Goal: Transaction & Acquisition: Book appointment/travel/reservation

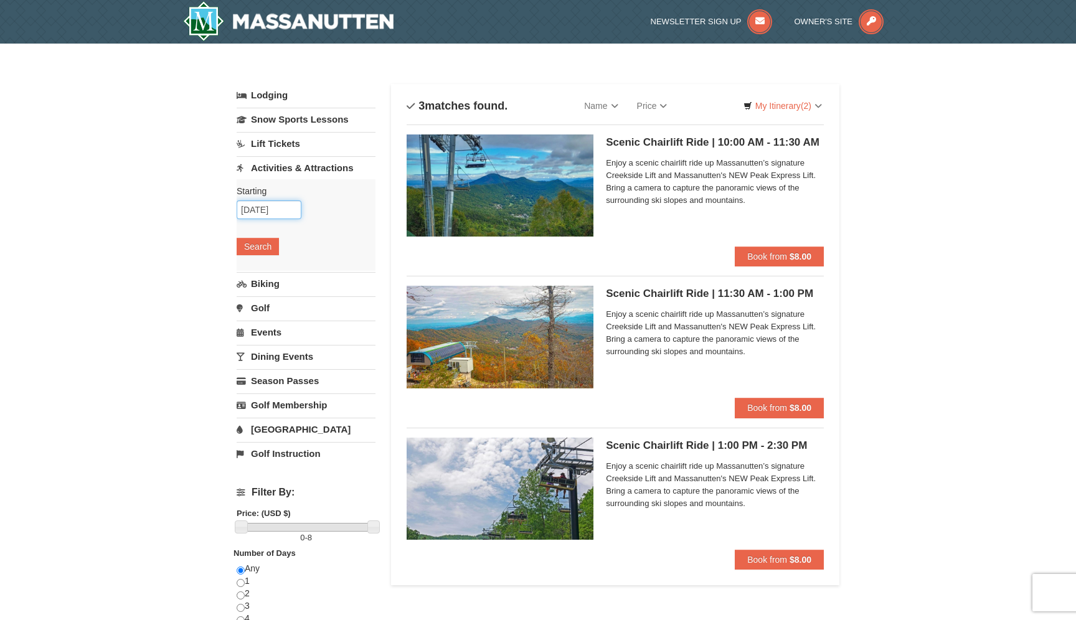
click at [281, 206] on input "[DATE]" at bounding box center [269, 209] width 65 height 19
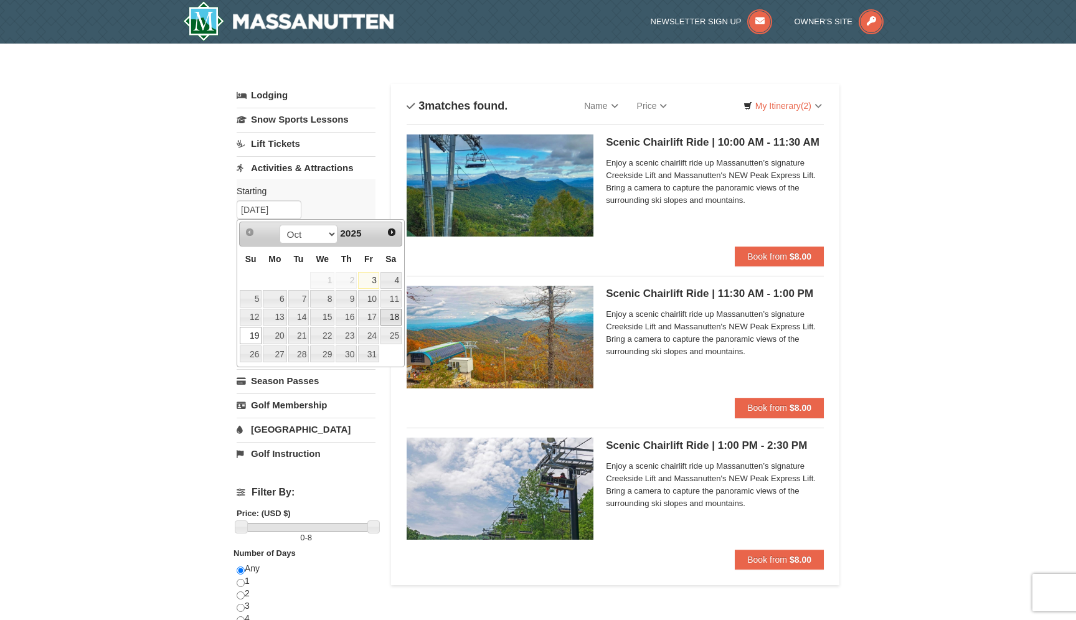
click at [398, 321] on link "18" at bounding box center [390, 317] width 21 height 17
type input "[DATE]"
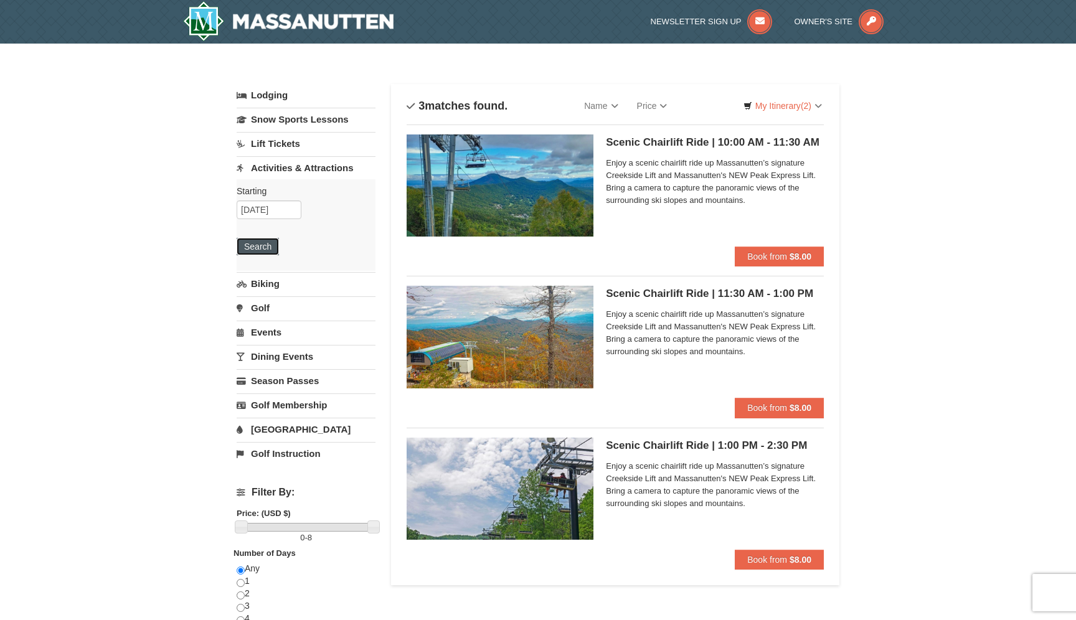
click at [250, 246] on button "Search" at bounding box center [258, 246] width 42 height 17
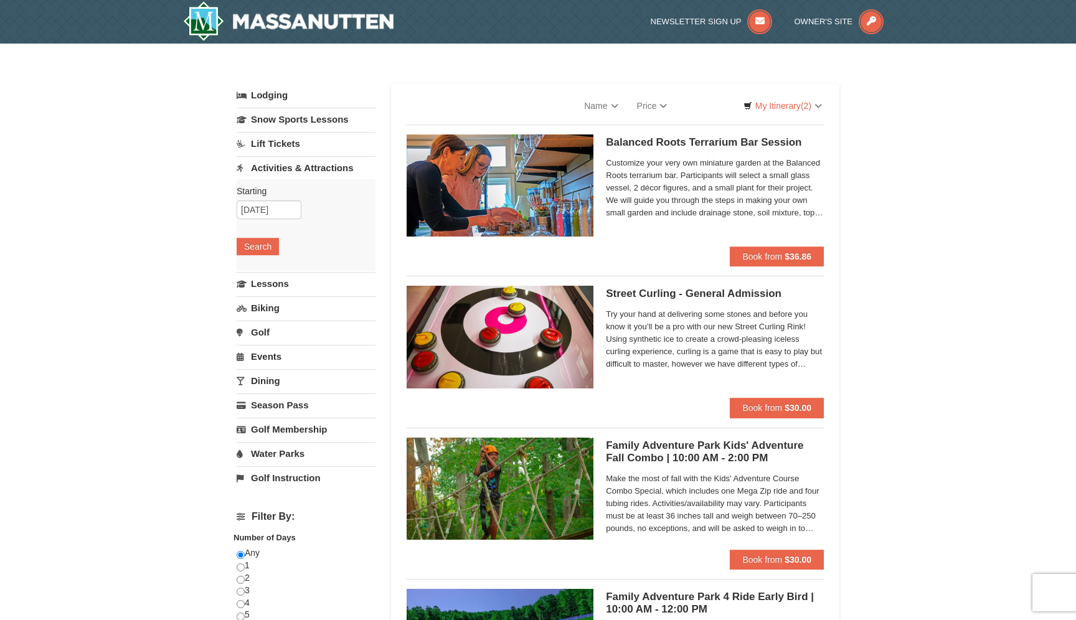
select select "10"
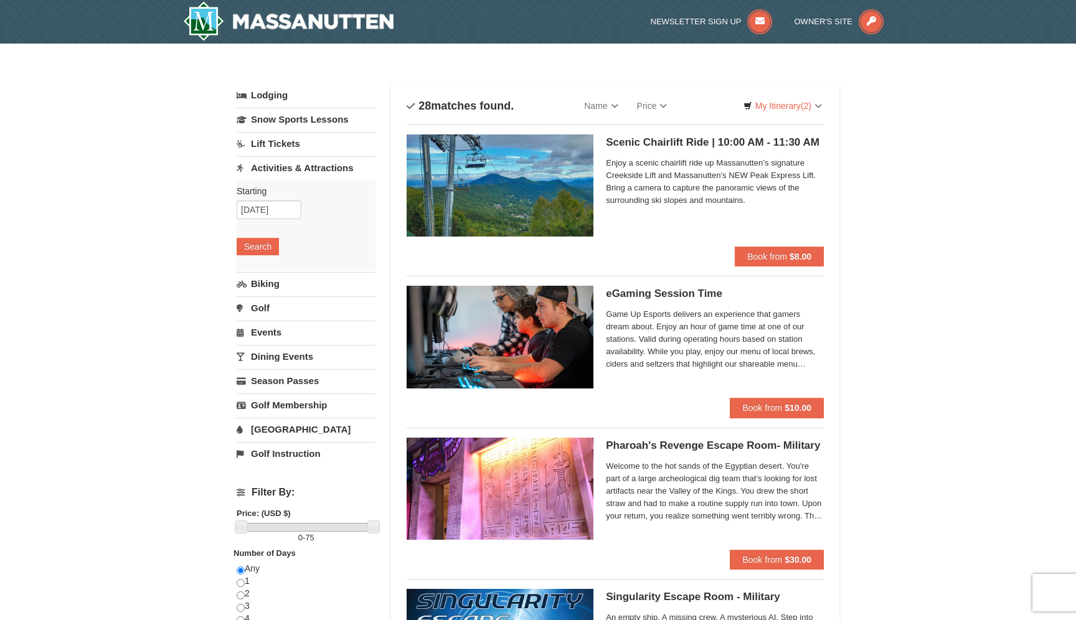
click at [290, 143] on link "Lift Tickets" at bounding box center [306, 143] width 139 height 23
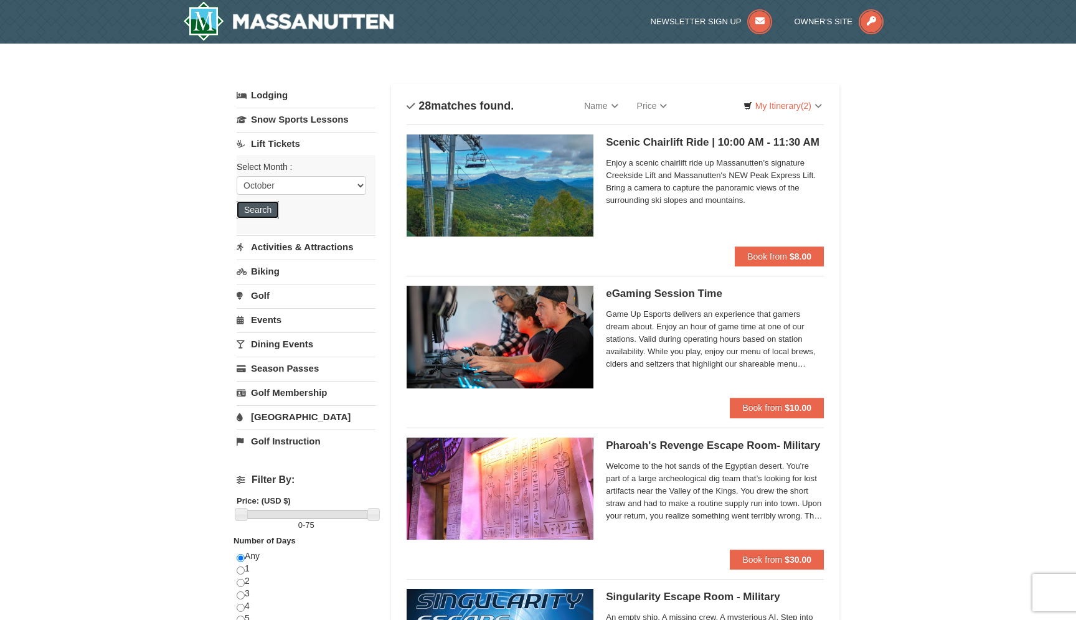
click at [266, 210] on button "Search" at bounding box center [258, 209] width 42 height 17
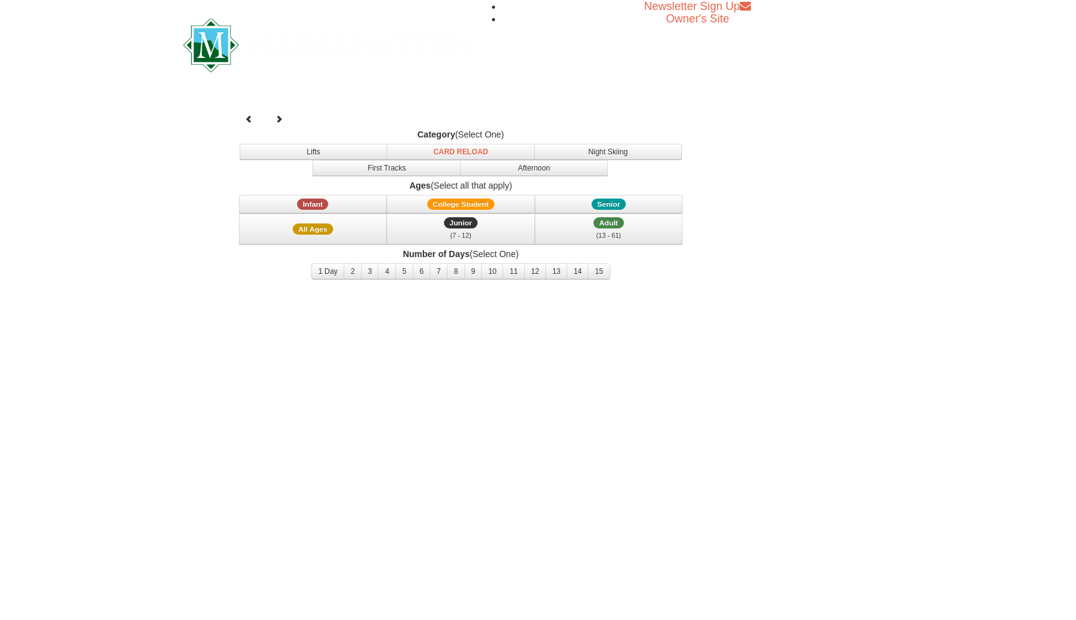
select select "10"
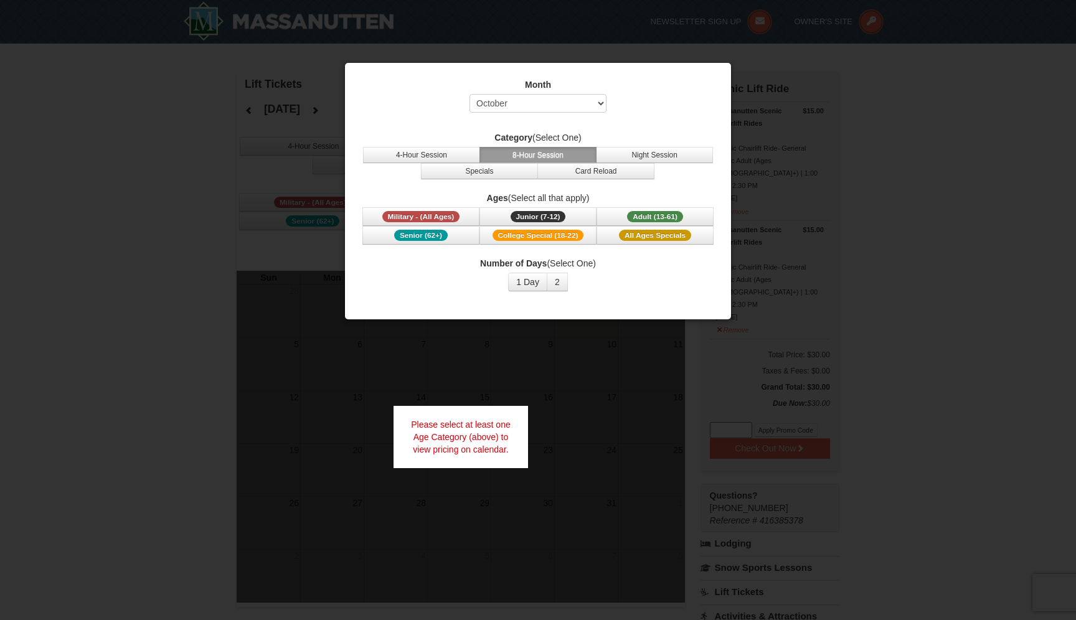
click at [673, 107] on div "Month Select October November December January February March April May June Ju…" at bounding box center [537, 98] width 355 height 40
click at [524, 288] on button "1 Day" at bounding box center [527, 282] width 39 height 19
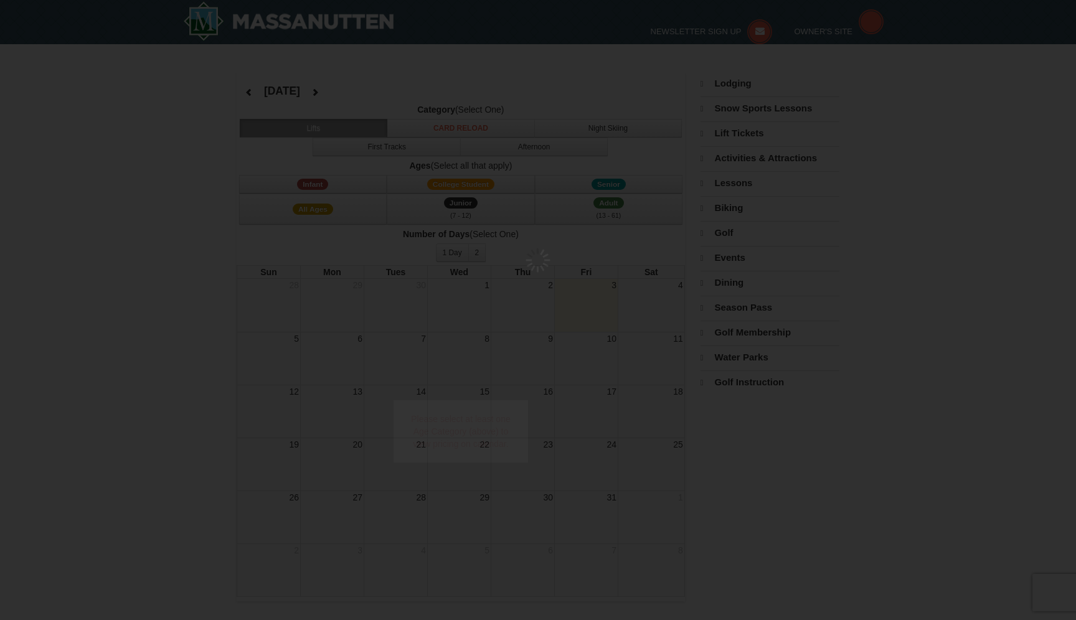
select select "10"
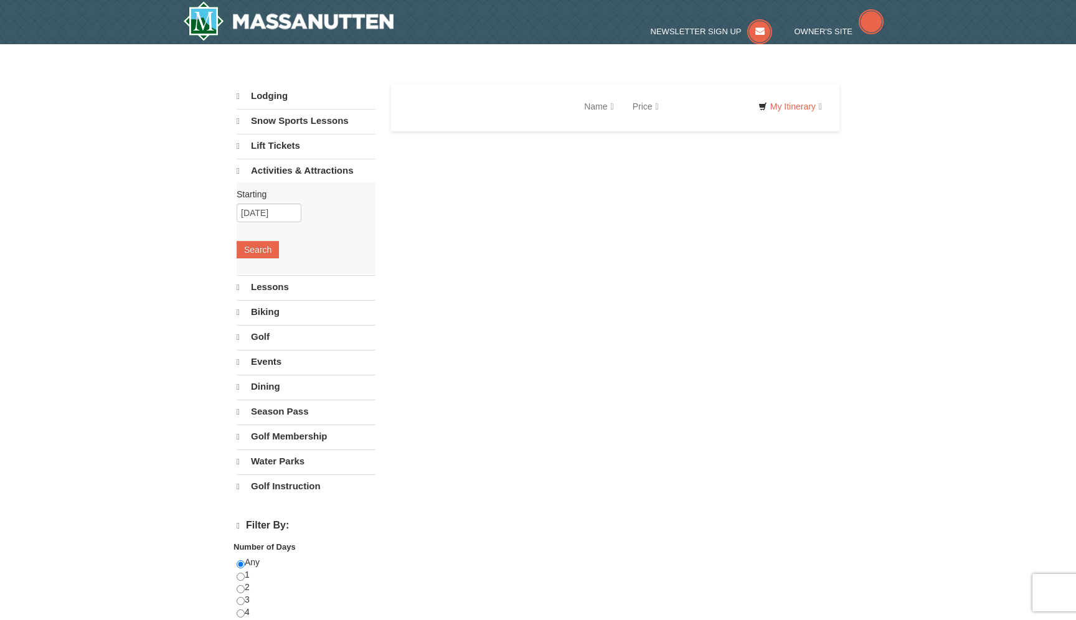
select select "10"
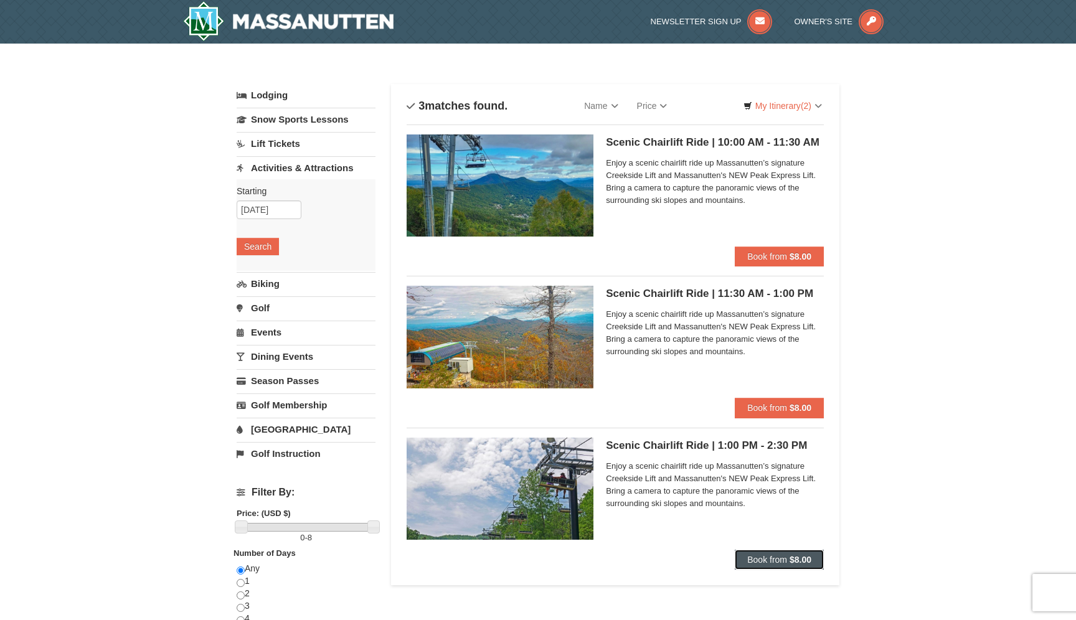
click at [796, 560] on strong "$8.00" at bounding box center [800, 560] width 22 height 10
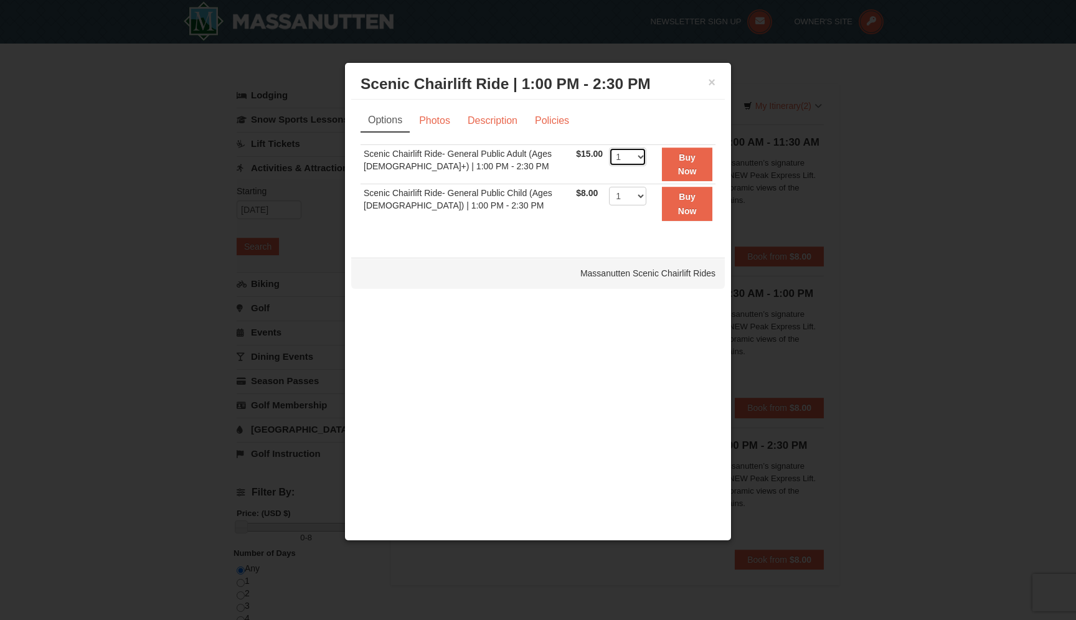
click at [633, 158] on select "1 2 3 4 5 6 7 8 9 10 11 12 13 14 15 16 17 18 19 20 21 22" at bounding box center [627, 157] width 37 height 19
select select "2"
click at [609, 148] on select "1 2 3 4 5 6 7 8 9 10 11 12 13 14 15 16 17 18 19 20 21 22" at bounding box center [627, 157] width 37 height 19
click at [697, 162] on button "Buy Now" at bounding box center [687, 165] width 50 height 34
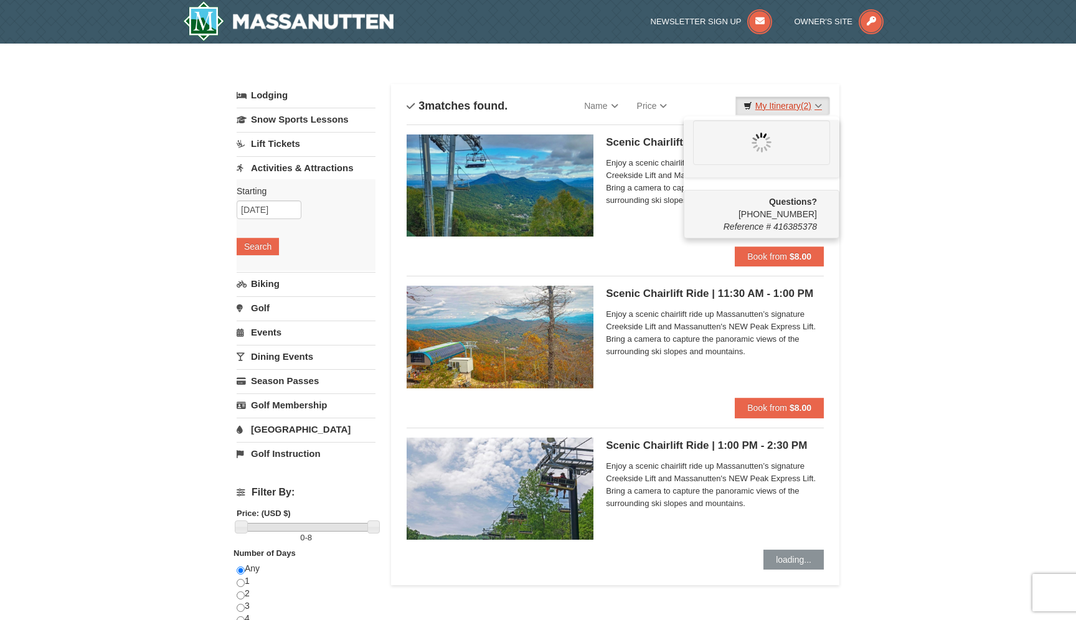
click at [803, 106] on span "(2)" at bounding box center [806, 106] width 11 height 10
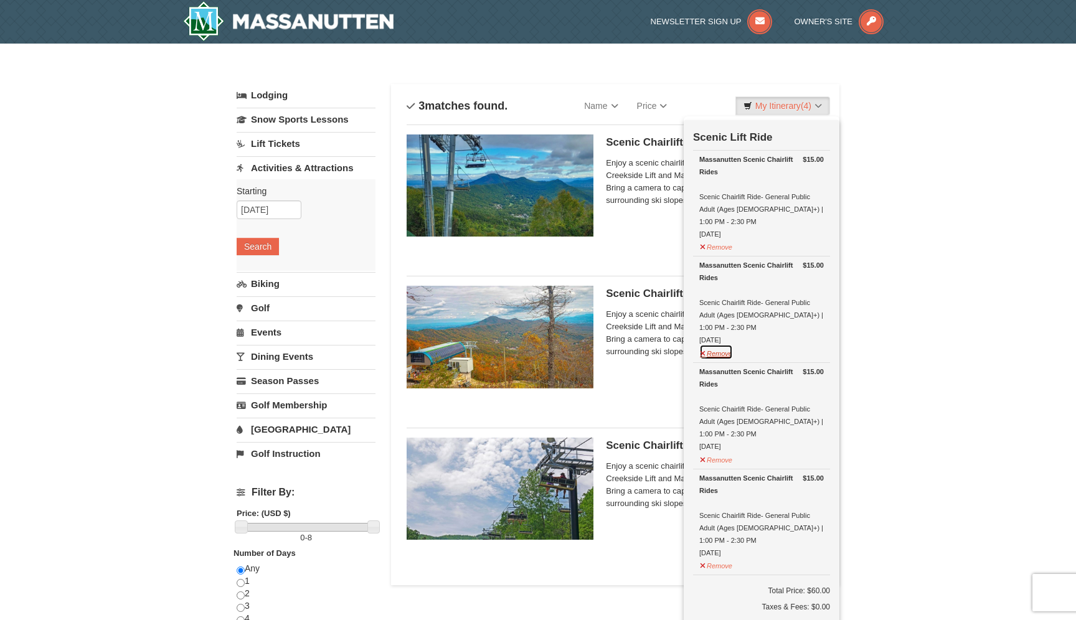
click at [724, 344] on button "Remove" at bounding box center [716, 352] width 34 height 16
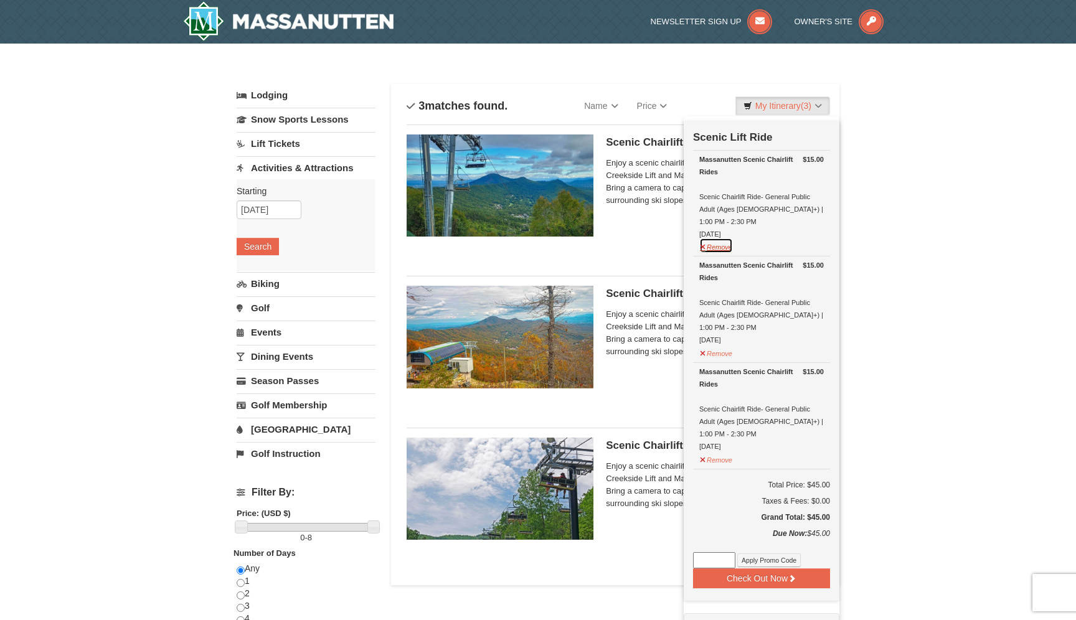
click at [726, 238] on button "Remove" at bounding box center [716, 246] width 34 height 16
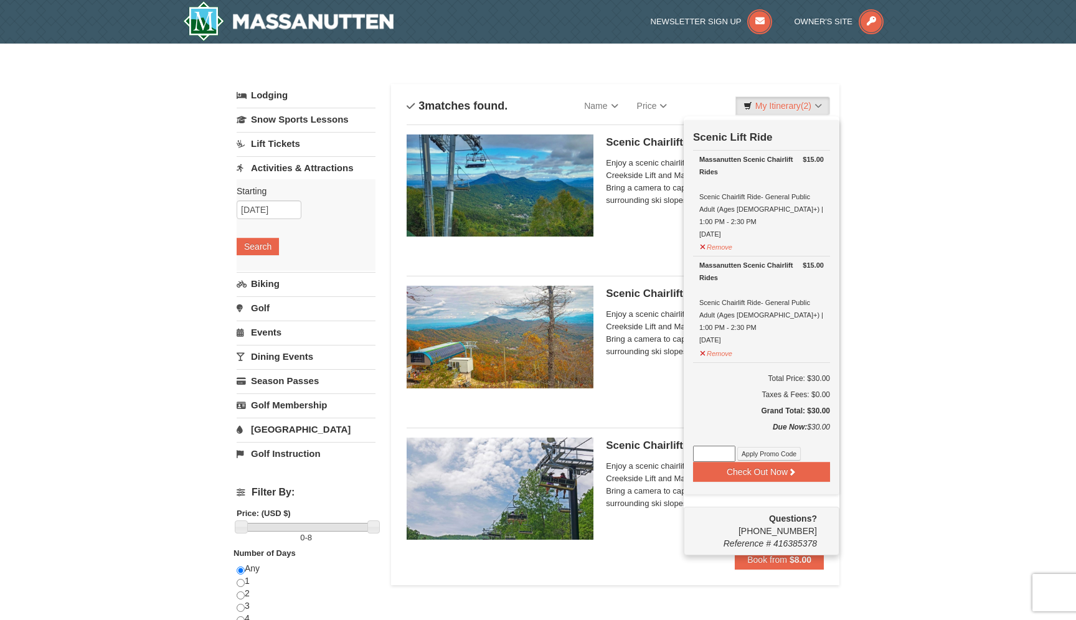
click at [629, 450] on h5 "Scenic Chairlift Ride | 1:00 PM - 2:30 PM Massanutten Scenic Chairlift Rides" at bounding box center [715, 446] width 218 height 12
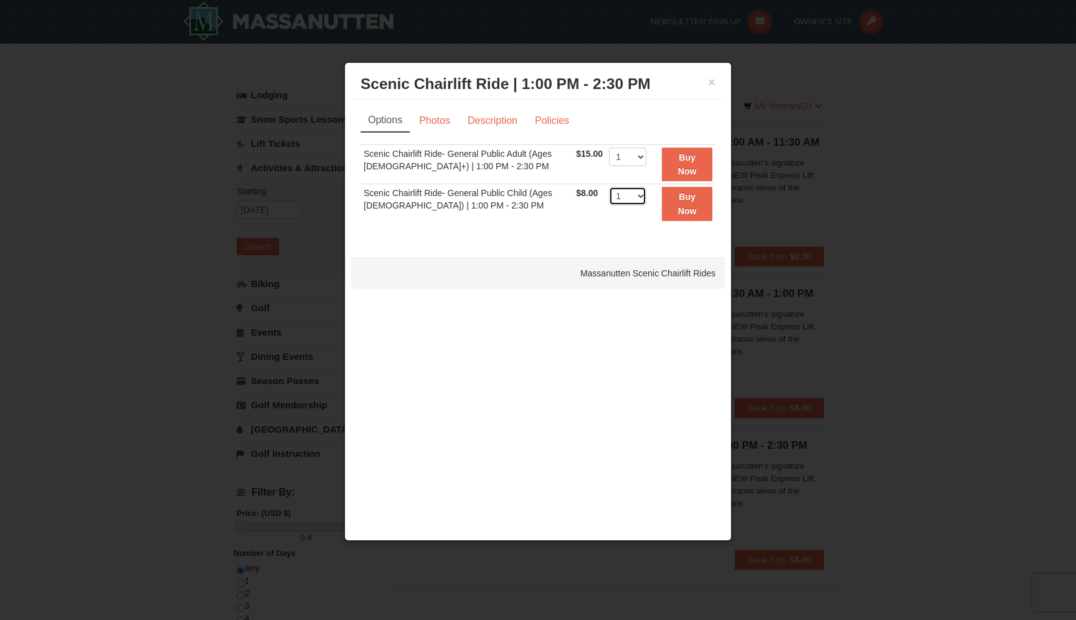
click at [637, 195] on select "1 2 3 4 5 6 7 8 9 10 11 12 13 14 15 16 17 18 19 20 21 22" at bounding box center [627, 196] width 37 height 19
click at [715, 82] on button "×" at bounding box center [711, 82] width 7 height 12
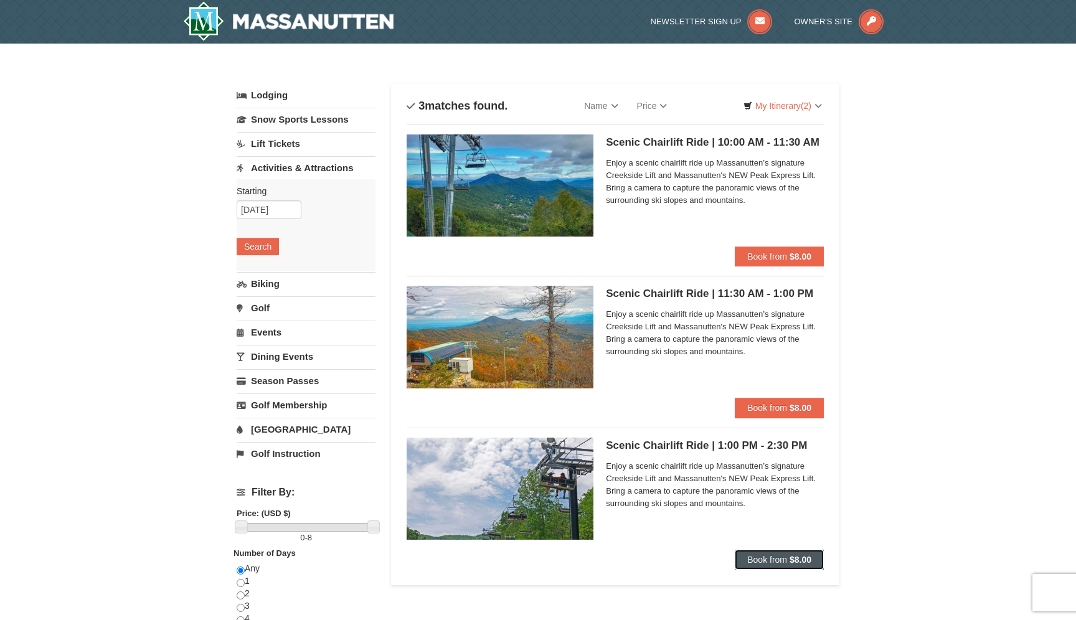
click at [776, 562] on span "Book from" at bounding box center [767, 560] width 40 height 10
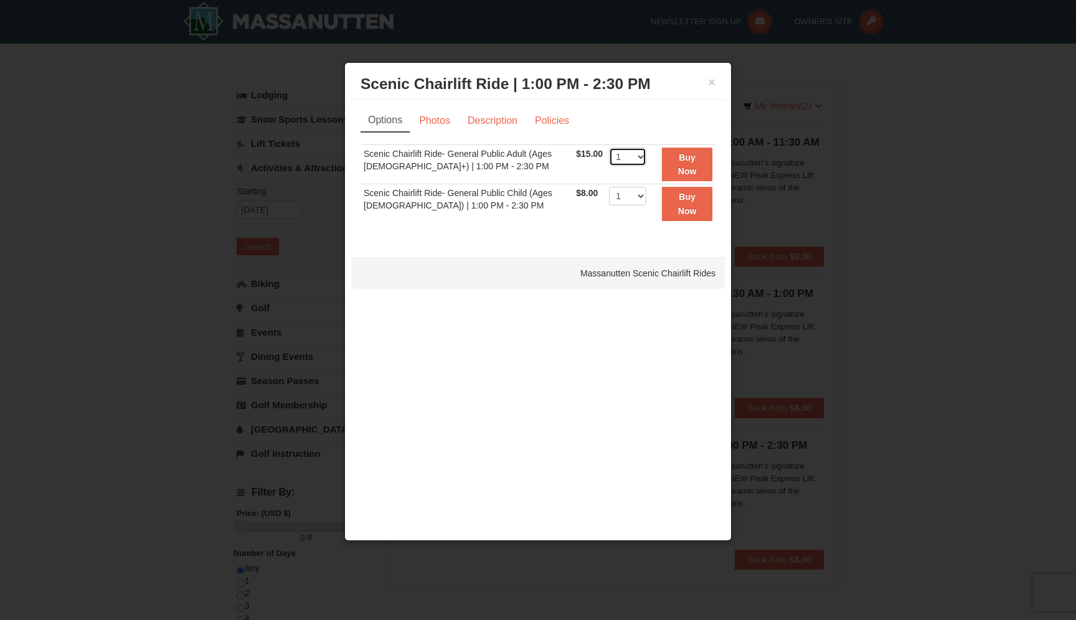
click at [629, 155] on select "1 2 3 4 5 6 7 8 9 10 11 12 13 14 15 16 17 18 19 20 21 22" at bounding box center [627, 157] width 37 height 19
click at [708, 86] on button "×" at bounding box center [711, 82] width 7 height 12
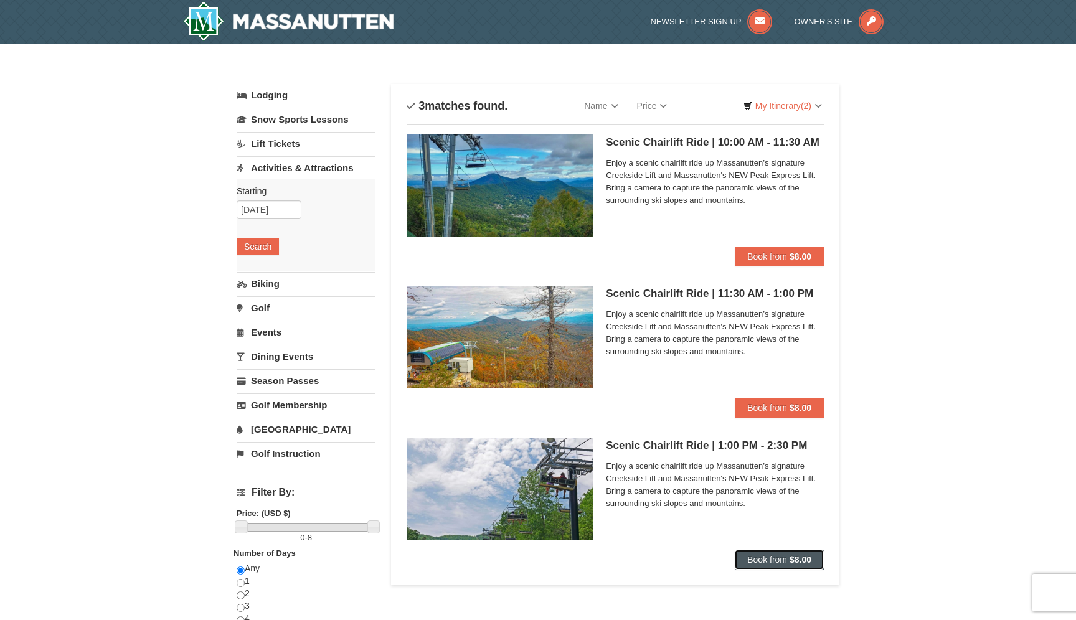
click at [776, 558] on span "Book from" at bounding box center [767, 560] width 40 height 10
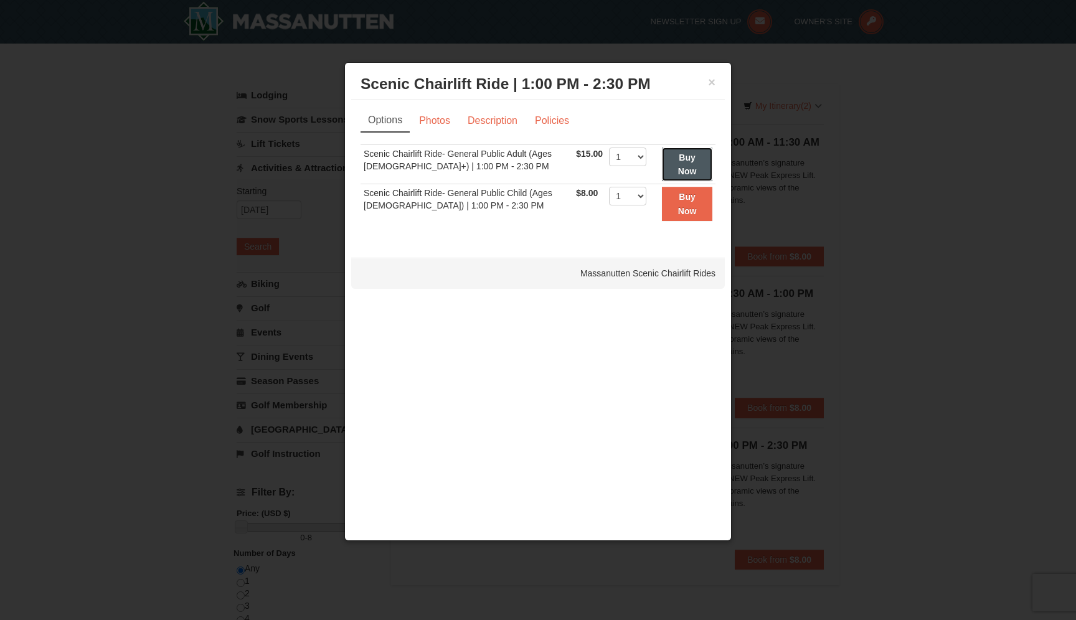
click at [692, 164] on button "Buy Now" at bounding box center [687, 165] width 50 height 34
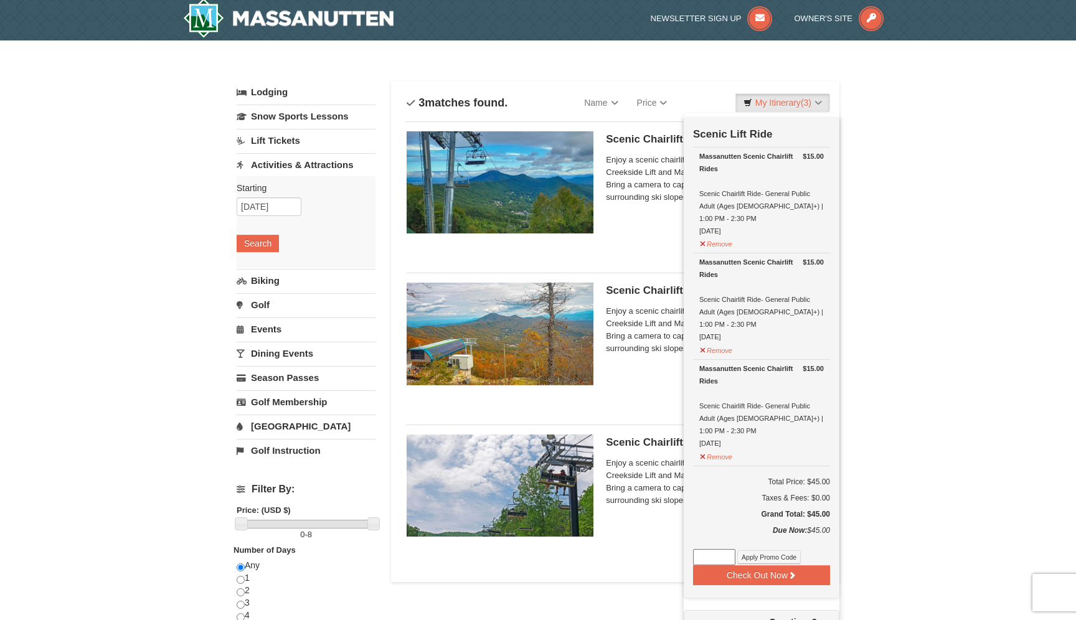
scroll to position [4, 0]
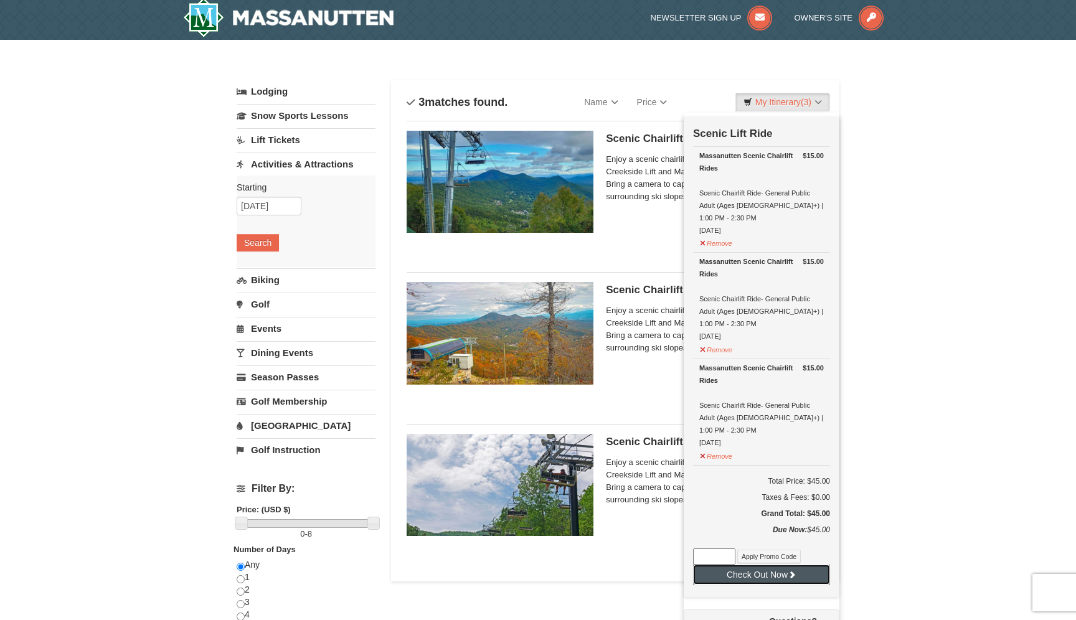
click at [804, 565] on button "Check Out Now" at bounding box center [761, 575] width 137 height 20
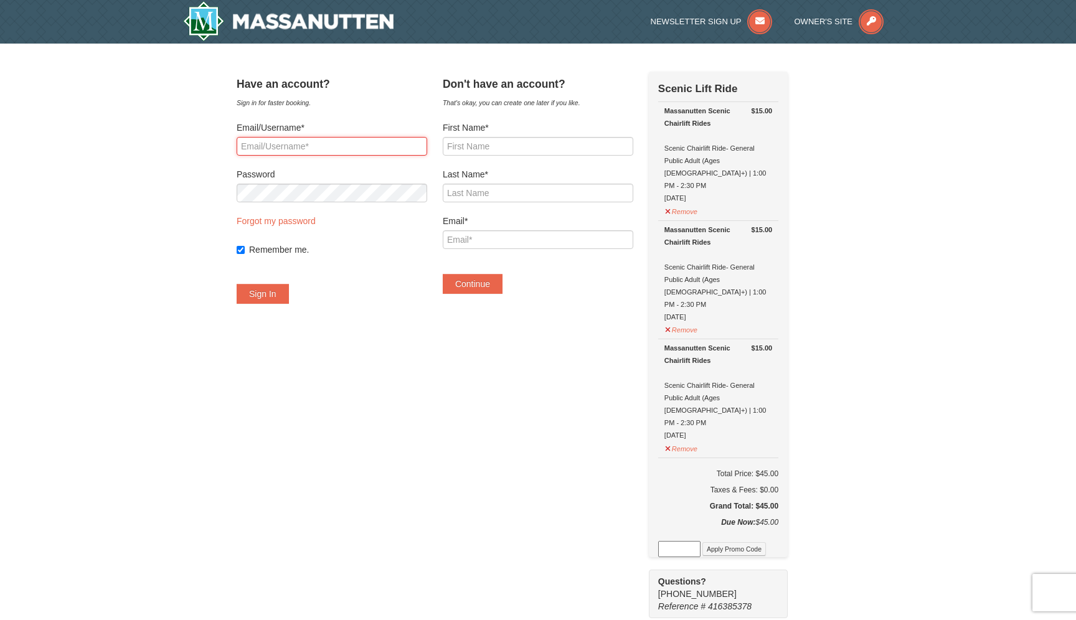
type input "n"
click at [501, 139] on input "First Name*" at bounding box center [538, 146] width 191 height 19
type input "Nicholas"
click at [506, 189] on input "Last Name*" at bounding box center [538, 193] width 191 height 19
type input "Lee"
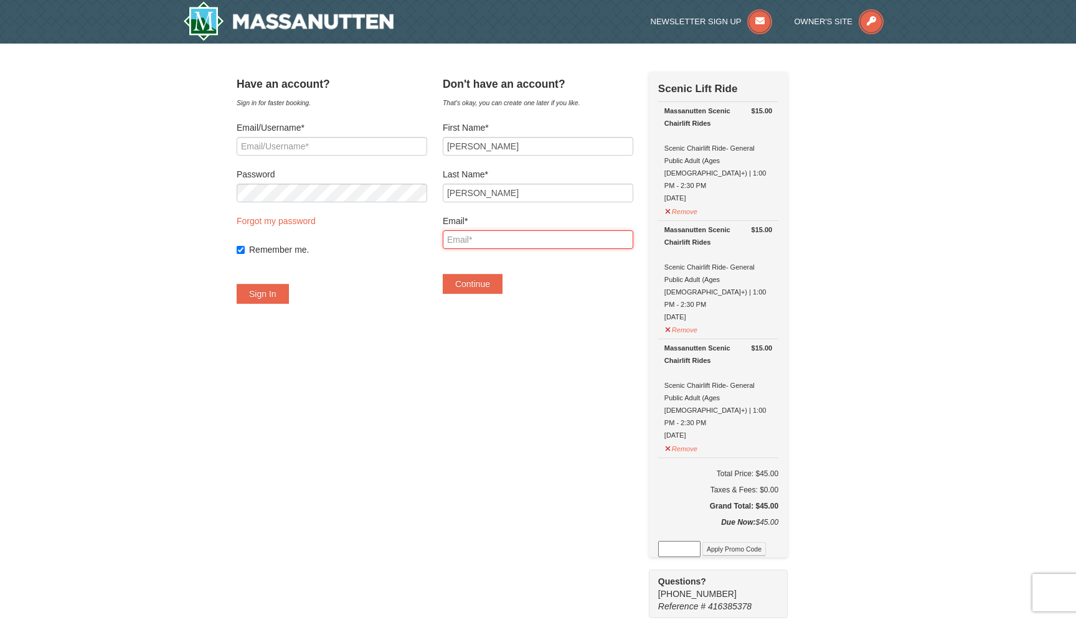
click at [517, 238] on input "Email*" at bounding box center [538, 239] width 191 height 19
type input "[EMAIL_ADDRESS][DOMAIN_NAME]"
click at [492, 288] on button "Continue" at bounding box center [473, 284] width 60 height 20
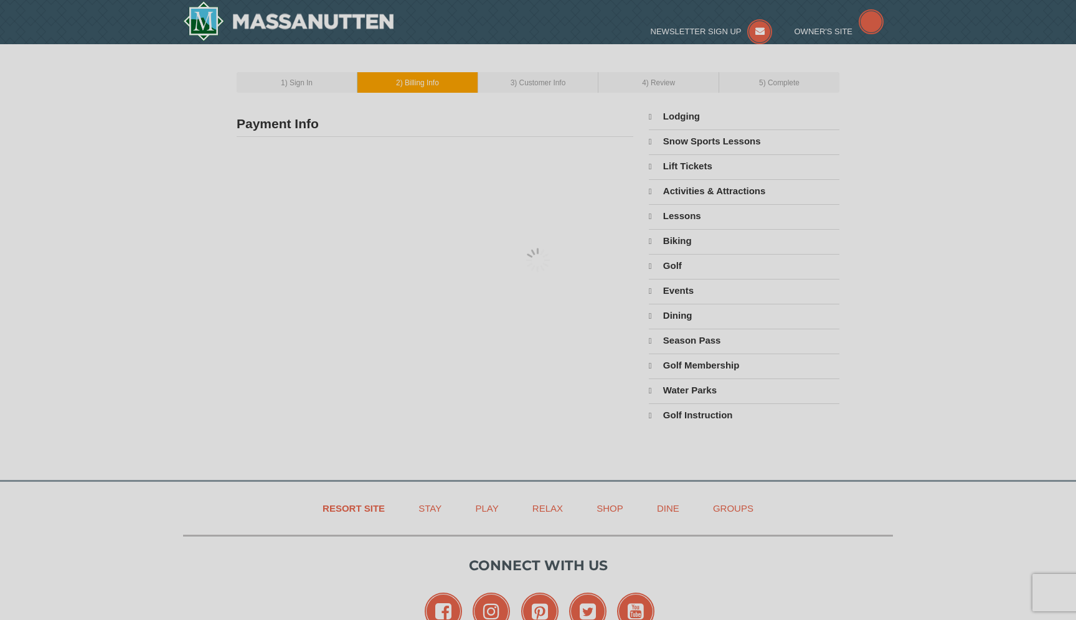
type input "[PERSON_NAME]"
type input "[EMAIL_ADDRESS][DOMAIN_NAME]"
select select "10"
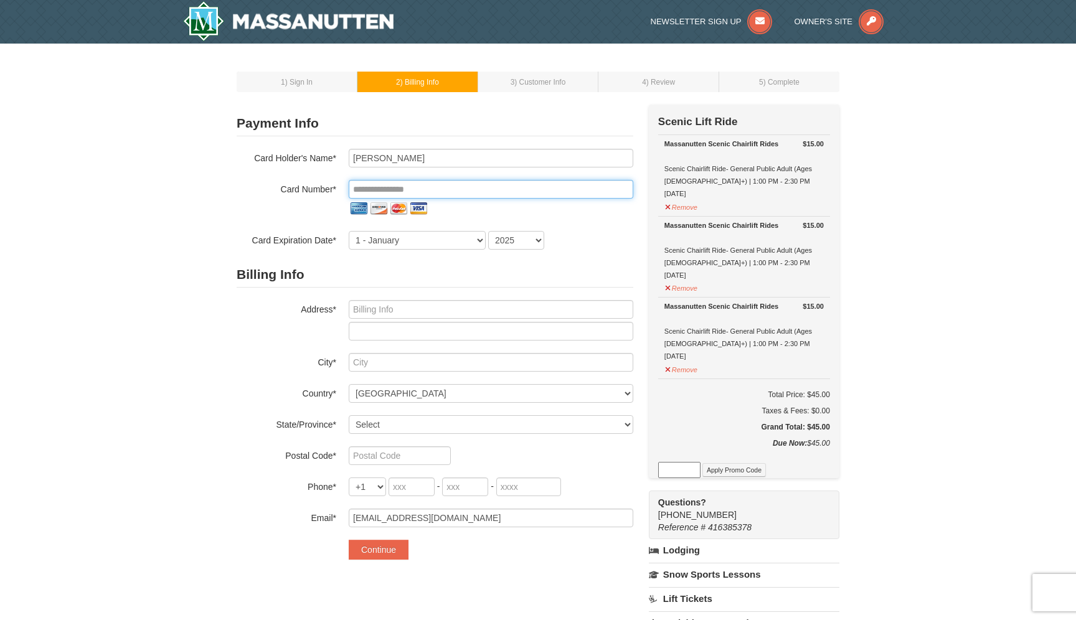
click at [441, 184] on input "tel" at bounding box center [491, 189] width 285 height 19
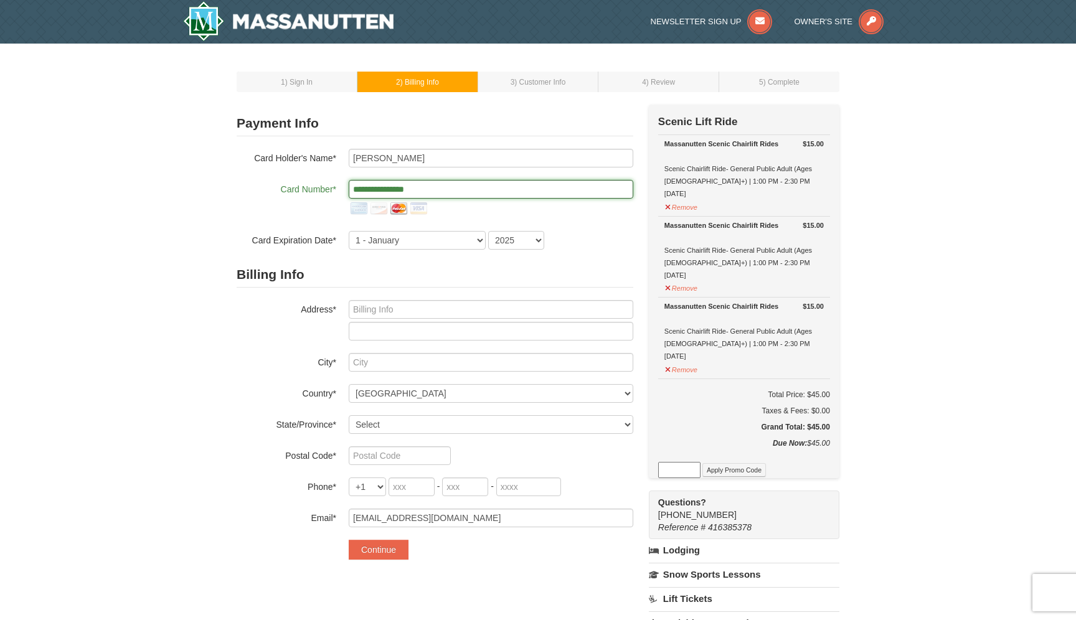
type input "**********"
click at [439, 242] on select "1 - [DATE] - [DATE] - [DATE] - [DATE] - [DATE] - [DATE] - [DATE] - [DATE] - [DA…" at bounding box center [417, 240] width 137 height 19
select select "9"
click at [349, 231] on select "1 - [DATE] - [DATE] - [DATE] - [DATE] - [DATE] - [DATE] - [DATE] - [DATE] - [DA…" at bounding box center [417, 240] width 137 height 19
click at [507, 243] on select "2025 2026 2027 2028 2029 2030 2031 2032 2033 2034" at bounding box center [516, 240] width 56 height 19
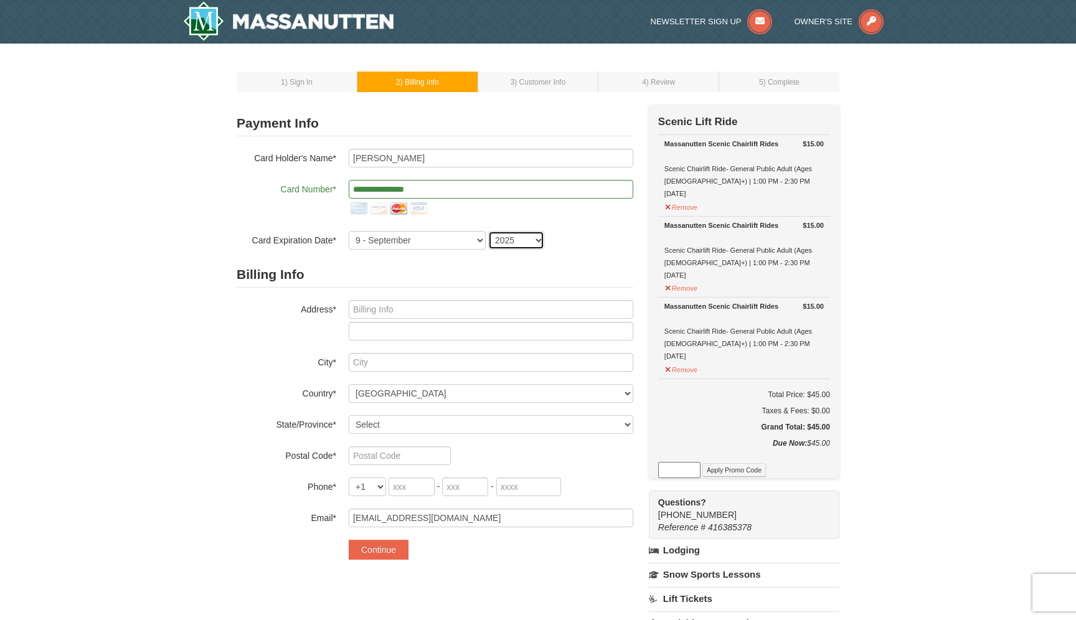
select select "2029"
click at [488, 231] on select "2025 2026 2027 2028 2029 2030 2031 2032 2033 2034" at bounding box center [516, 240] width 56 height 19
click at [469, 309] on input "text" at bounding box center [491, 309] width 285 height 19
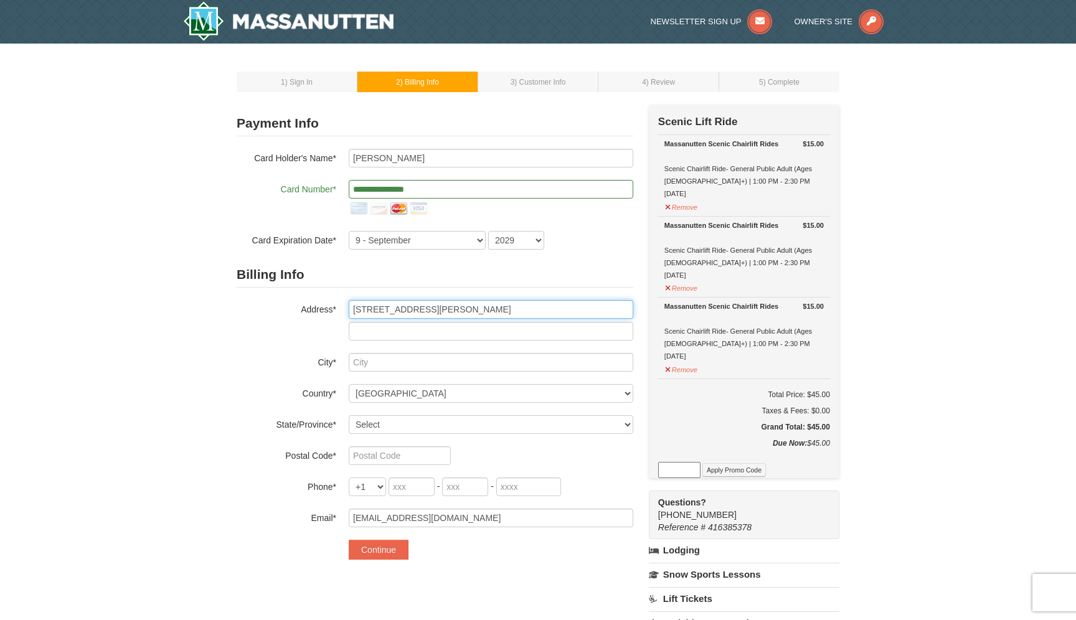
type input "5415 Cheshire Meadows Way"
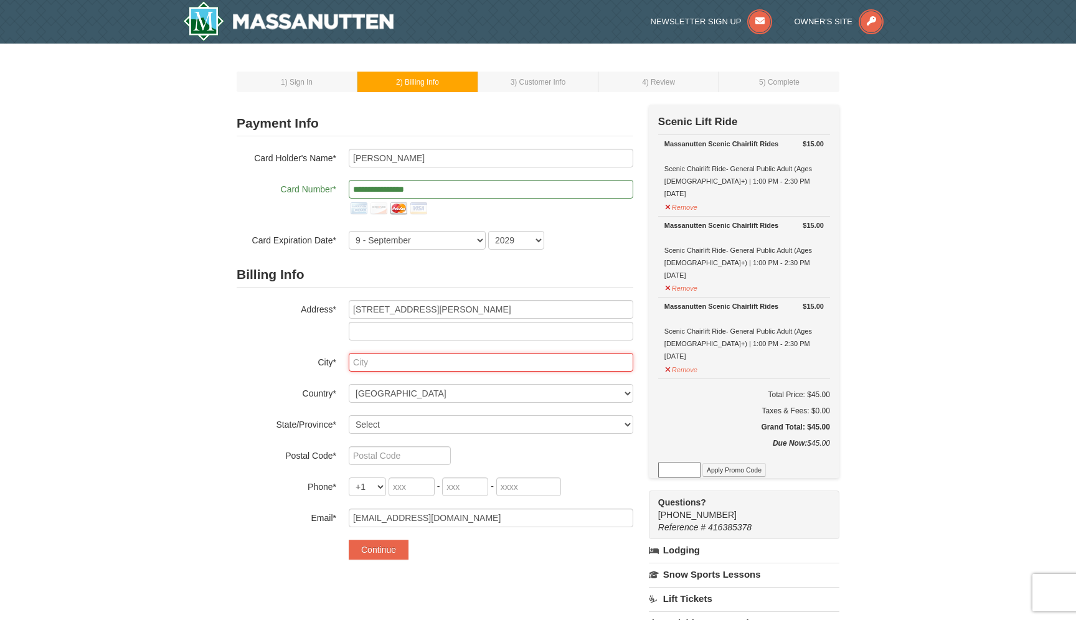
click at [460, 364] on input "text" at bounding box center [491, 362] width 285 height 19
type input "Fairfax"
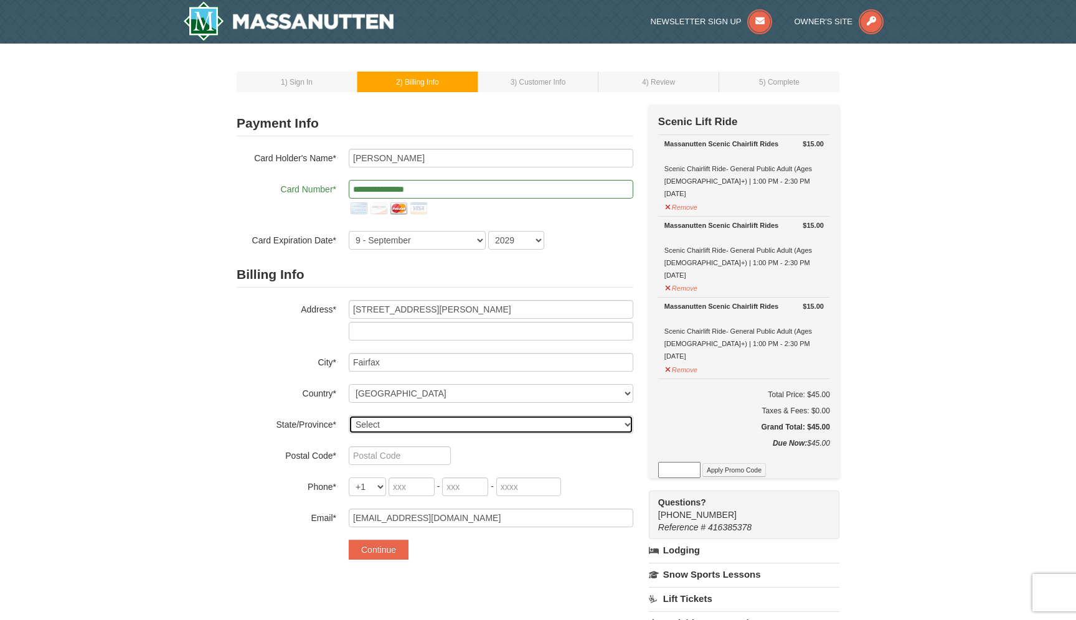
click at [461, 423] on select "Select Alabama Alaska American Samoa Arizona Arkansas California Colorado Conne…" at bounding box center [491, 424] width 285 height 19
select select "VA"
click at [349, 415] on select "Select Alabama Alaska American Samoa Arizona Arkansas California Colorado Conne…" at bounding box center [491, 424] width 285 height 19
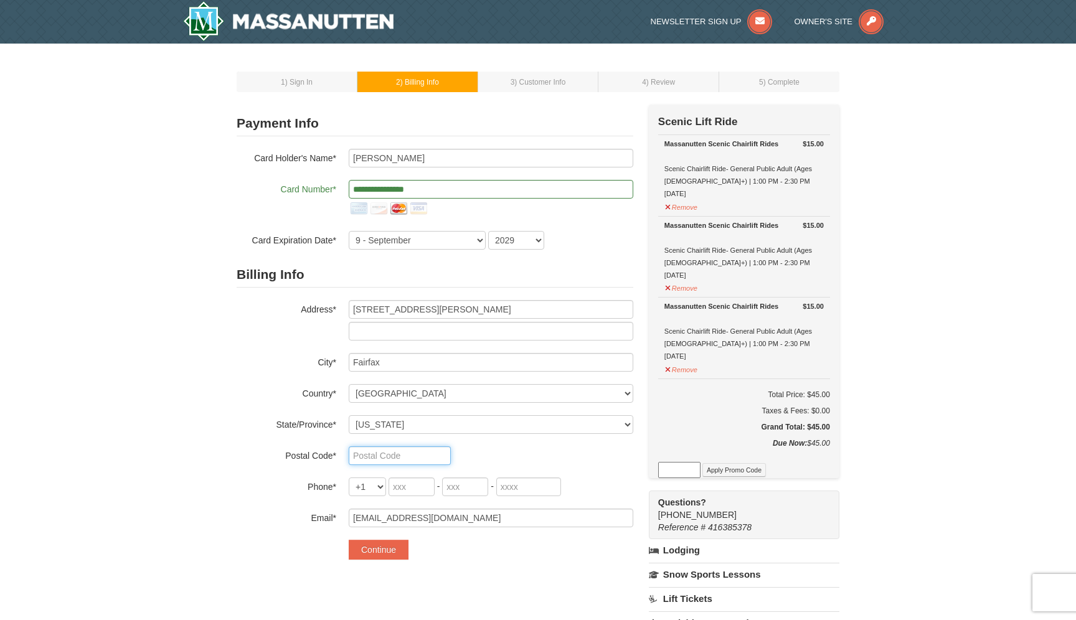
click at [420, 460] on input "text" at bounding box center [400, 455] width 102 height 19
type input "22032"
click at [416, 487] on input "tel" at bounding box center [412, 487] width 46 height 19
type input "571"
click at [470, 491] on input "tel" at bounding box center [465, 487] width 46 height 19
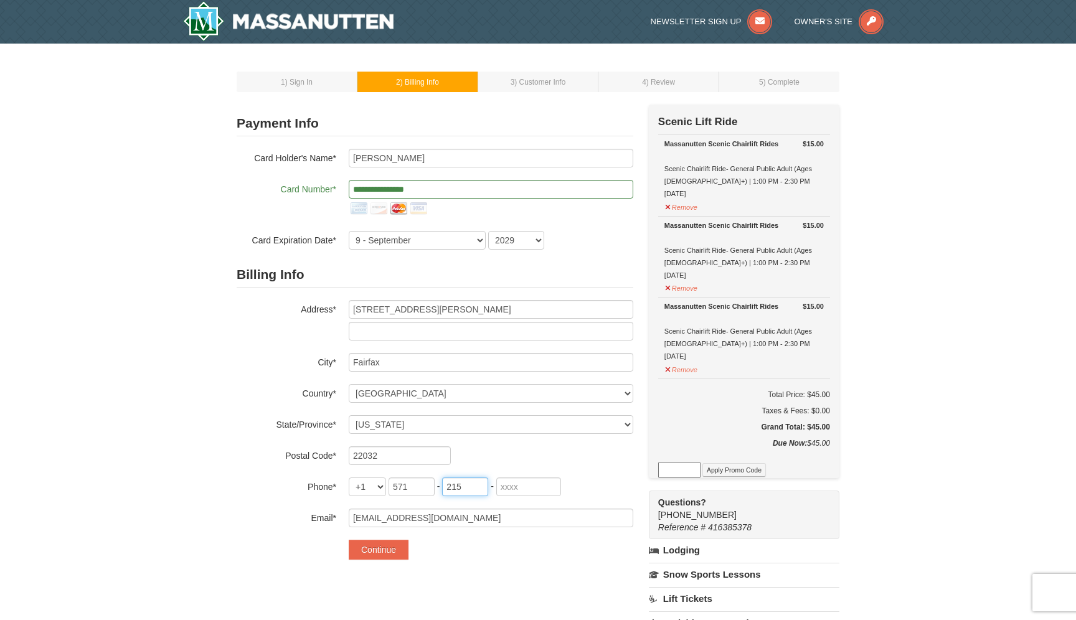
type input "215"
click at [514, 492] on input "tel" at bounding box center [528, 487] width 65 height 19
type input "0635"
click at [567, 468] on div "Billing Info Address* 5415 Cheshire Meadows Way City* Fairfax Country* ----- Se…" at bounding box center [435, 394] width 397 height 265
click at [393, 551] on button "Continue" at bounding box center [379, 550] width 60 height 20
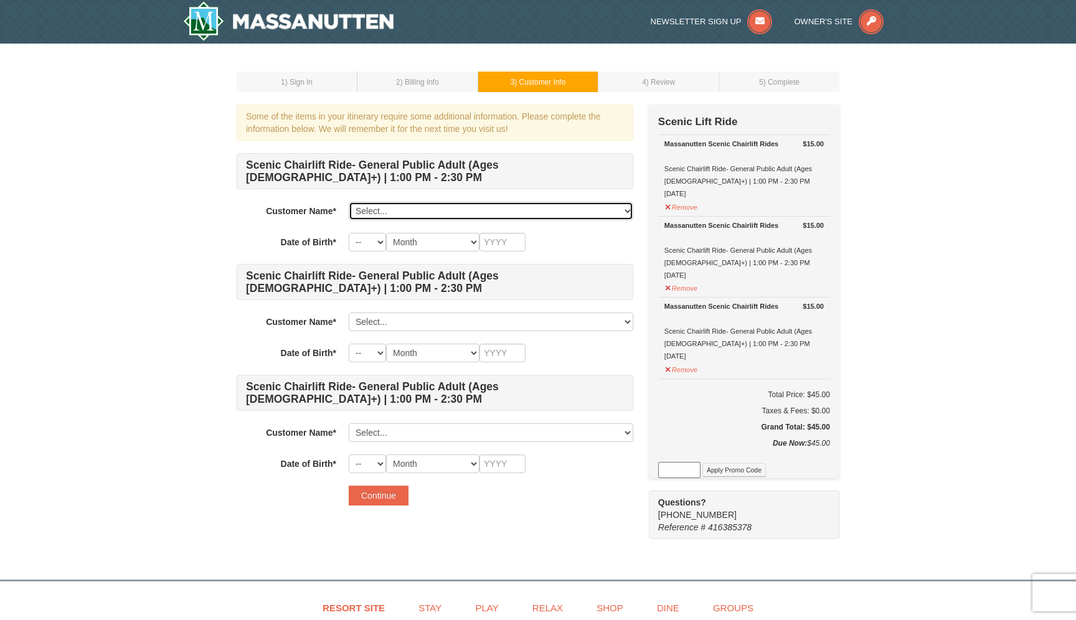
click at [501, 212] on select "Select... Nicholas Lee Add New..." at bounding box center [491, 211] width 285 height 19
select select "28334182"
click at [349, 202] on select "Select... Nicholas Lee Add New..." at bounding box center [491, 211] width 285 height 19
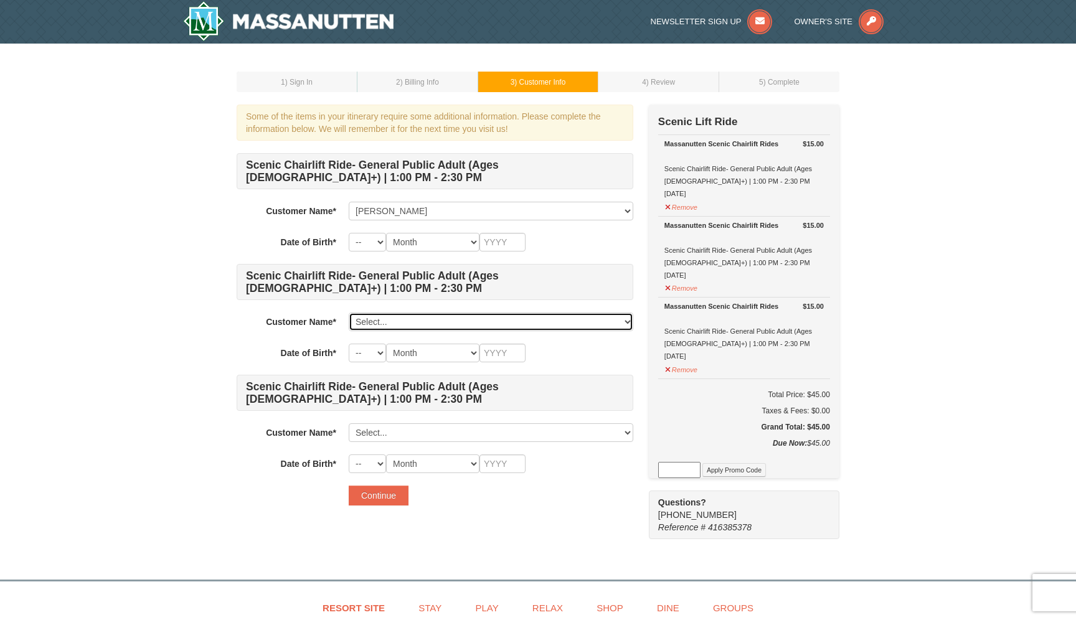
click at [462, 323] on select "Select... Nicholas Lee Add New..." at bounding box center [491, 322] width 285 height 19
click select "Select... Nicholas Lee Add New..." at bounding box center [491, 322] width 285 height 19
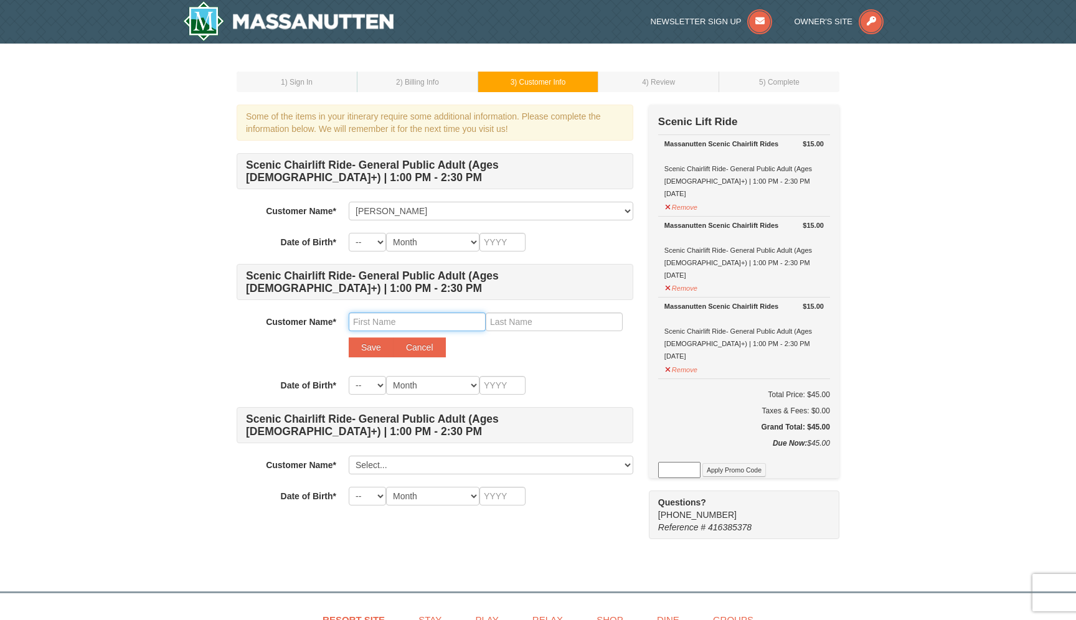
click at [427, 316] on input "text" at bounding box center [417, 322] width 137 height 19
type input "Georgina"
click at [535, 323] on input "text" at bounding box center [554, 322] width 137 height 19
type input "Barrientos"
click at [375, 379] on select "-- 01 02 03 04 05 06 07 08 09 10 11 12 13 14 15 16 17 18 19 20 21 22 23 24 25 2…" at bounding box center [367, 385] width 37 height 19
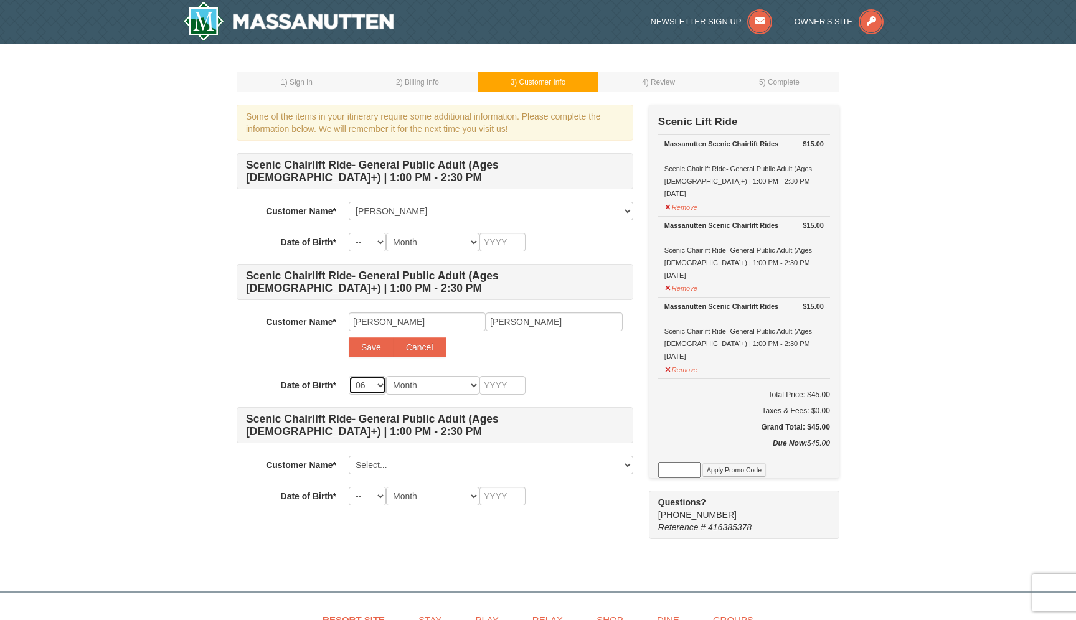
click at [349, 376] on select "-- 01 02 03 04 05 06 07 08 09 10 11 12 13 14 15 16 17 18 19 20 21 22 23 24 25 2…" at bounding box center [367, 385] width 37 height 19
click at [380, 388] on select "-- 01 02 03 04 05 06 07 08 09 10 11 12 13 14 15 16 17 18 19 20 21 22 23 24 25 2…" at bounding box center [367, 385] width 37 height 19
select select "05"
click at [349, 376] on select "-- 01 02 03 04 05 06 07 08 09 10 11 12 13 14 15 16 17 18 19 20 21 22 23 24 25 2…" at bounding box center [367, 385] width 37 height 19
click at [409, 384] on select "Month January February March April May June July August September October Novem…" at bounding box center [432, 385] width 93 height 19
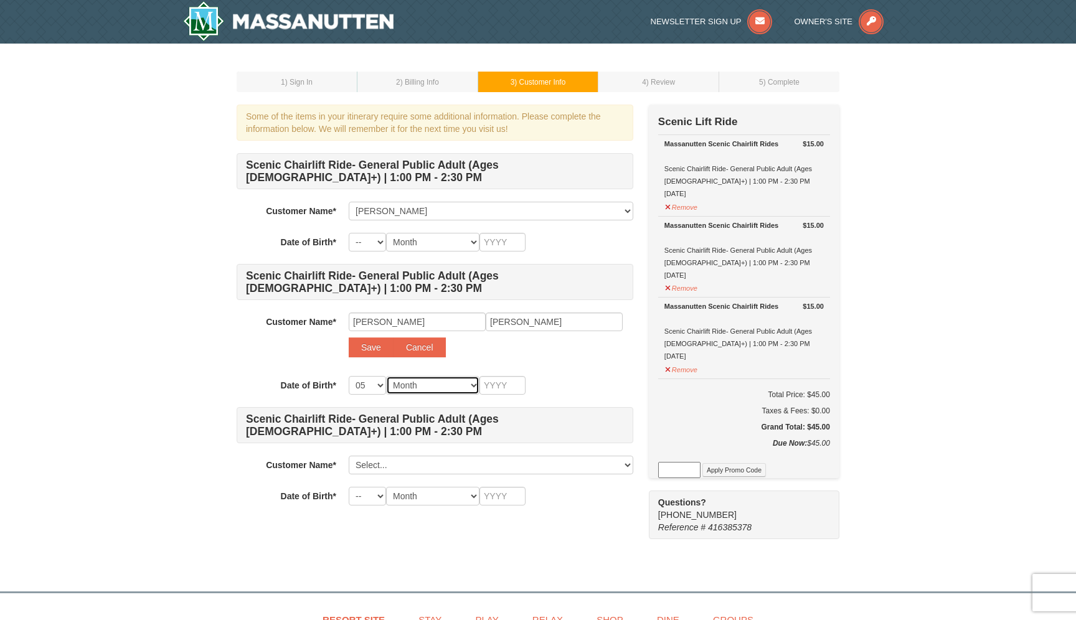
select select "05"
click at [386, 376] on select "Month January February March April May June July August September October Novem…" at bounding box center [432, 385] width 93 height 19
click at [496, 392] on input "text" at bounding box center [502, 385] width 46 height 19
type input "2002"
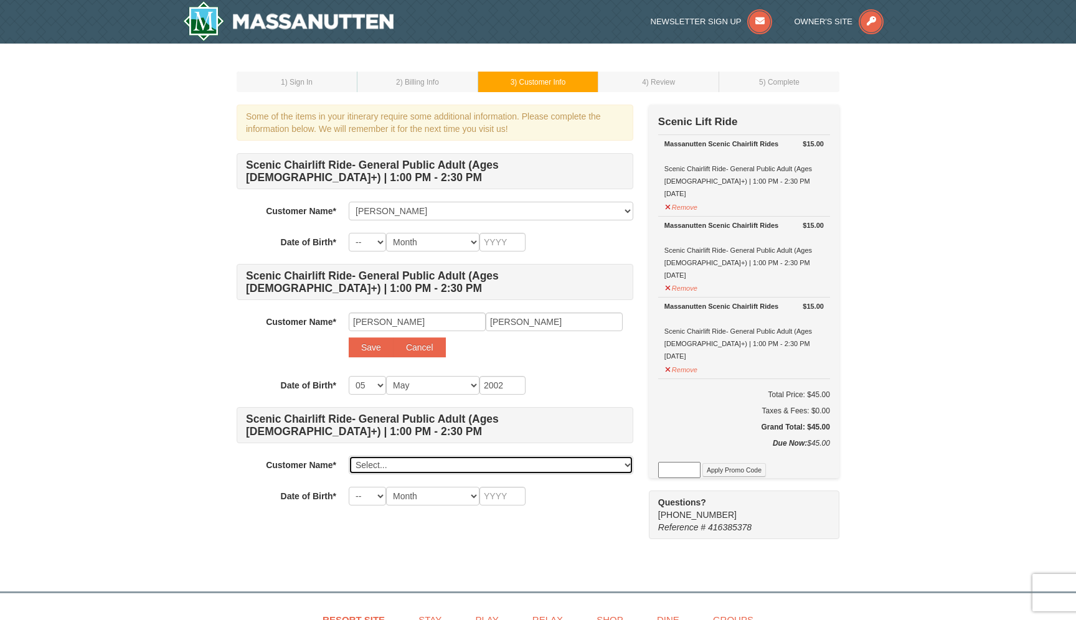
click at [425, 468] on select "Select... Nicholas Lee Add New..." at bounding box center [491, 465] width 285 height 19
click select "Select... Nicholas Lee Add New..." at bounding box center [491, 465] width 285 height 19
select select
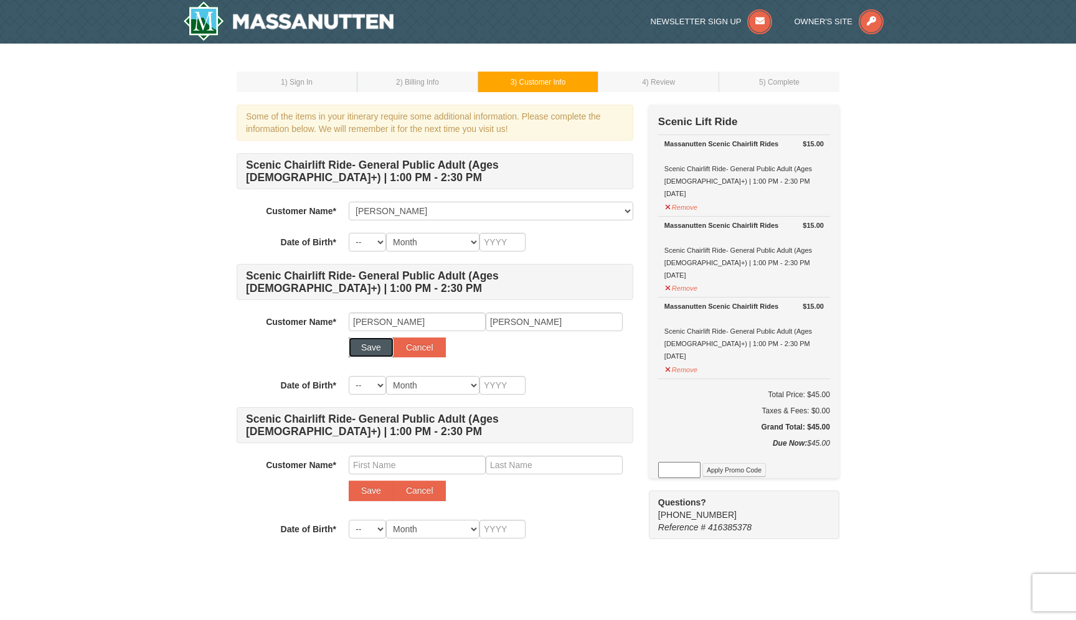
click at [371, 347] on button "Save" at bounding box center [371, 347] width 45 height 20
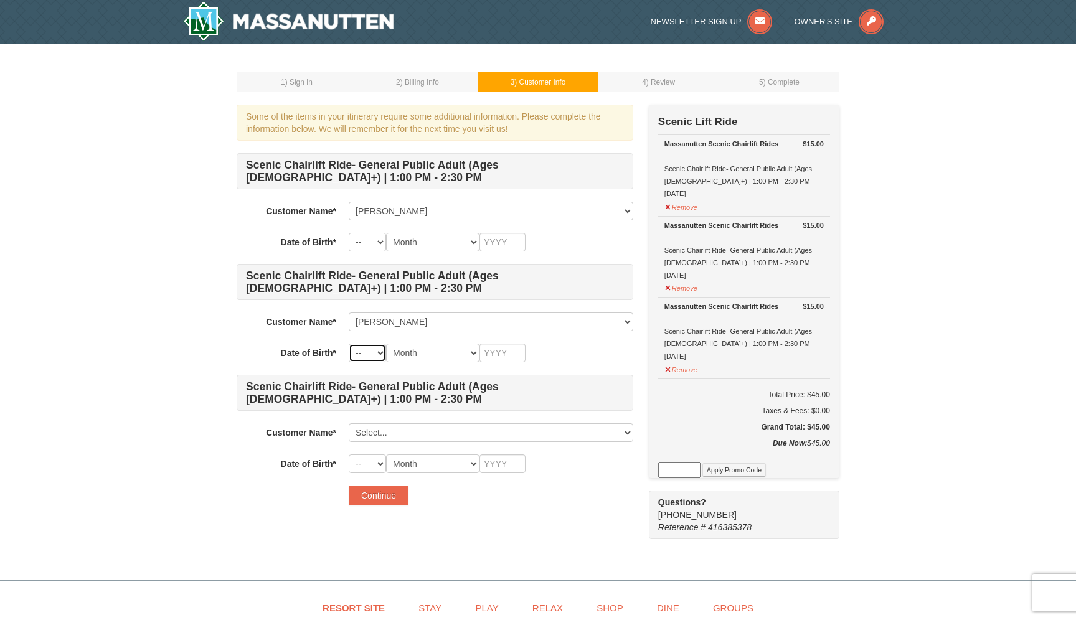
click at [379, 358] on select "-- 01 02 03 04 05 06 07 08 09 10 11 12 13 14 15 16 17 18 19 20 21 22 23 24 25 2…" at bounding box center [367, 353] width 37 height 19
click at [349, 344] on select "-- 01 02 03 04 05 06 07 08 09 10 11 12 13 14 15 16 17 18 19 20 21 22 23 24 25 2…" at bounding box center [367, 353] width 37 height 19
click at [380, 354] on select "-- 01 02 03 04 05 06 07 08 09 10 11 12 13 14 15 16 17 18 19 20 21 22 23 24 25 2…" at bounding box center [367, 353] width 37 height 19
select select "05"
click at [349, 344] on select "-- 01 02 03 04 05 06 07 08 09 10 11 12 13 14 15 16 17 18 19 20 21 22 23 24 25 2…" at bounding box center [367, 353] width 37 height 19
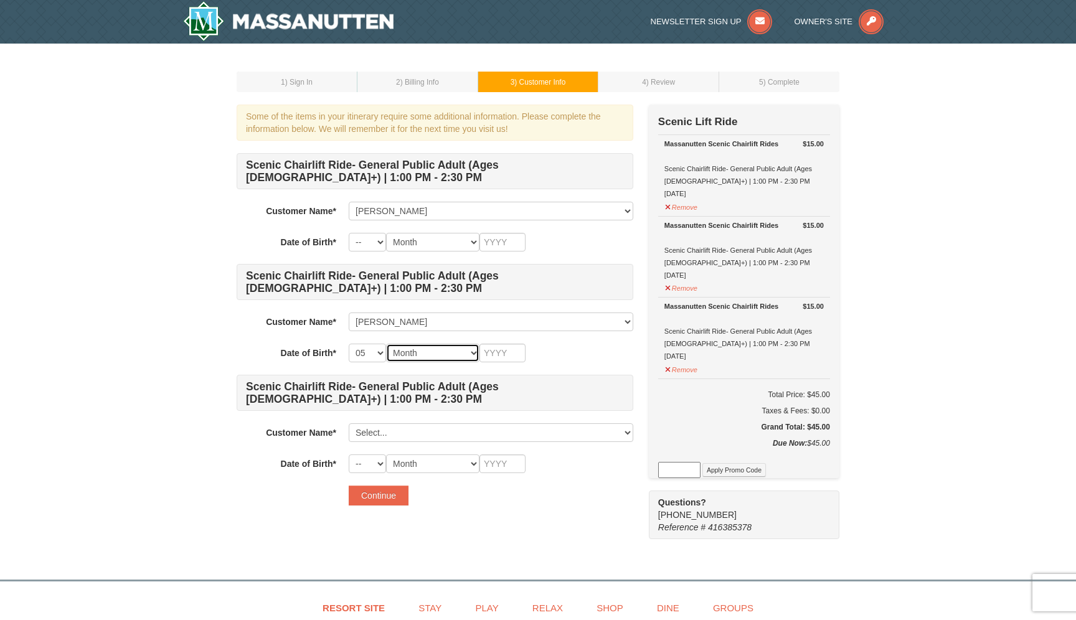
click at [412, 356] on select "Month January February March April May June July August September October Novem…" at bounding box center [432, 353] width 93 height 19
select select "05"
click at [386, 344] on select "Month January February March April May June July August September October Novem…" at bounding box center [432, 353] width 93 height 19
click at [506, 354] on input "text" at bounding box center [502, 353] width 46 height 19
type input "2002"
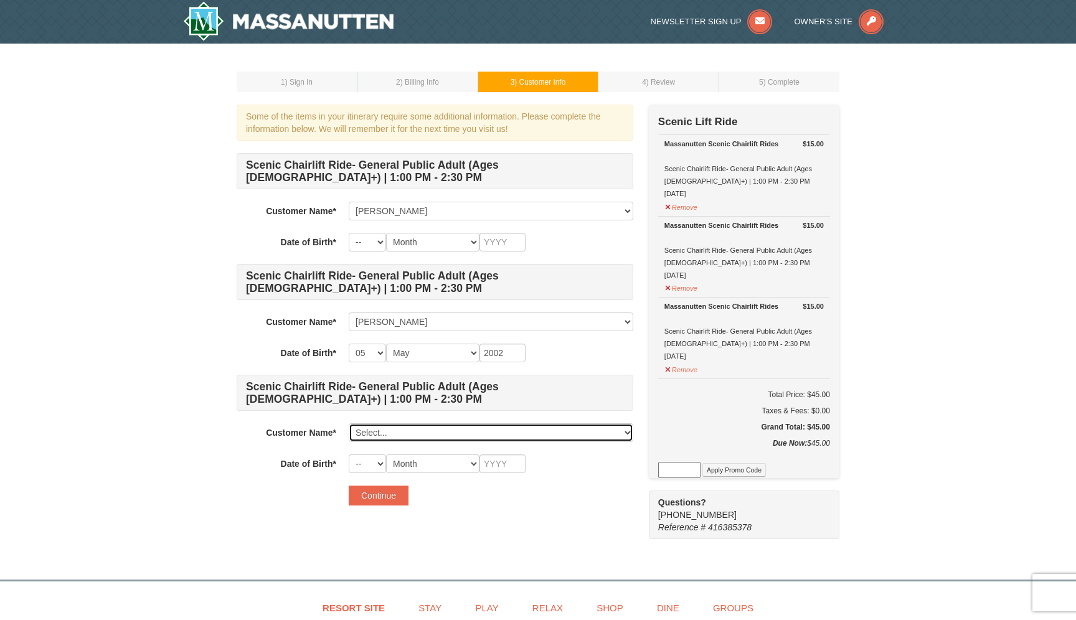
click at [417, 432] on select "Select... Nicholas Lee Georgina Barrientos Add New..." at bounding box center [491, 432] width 285 height 19
click select "Select... Nicholas Lee Georgina Barrientos Add New..." at bounding box center [491, 432] width 285 height 19
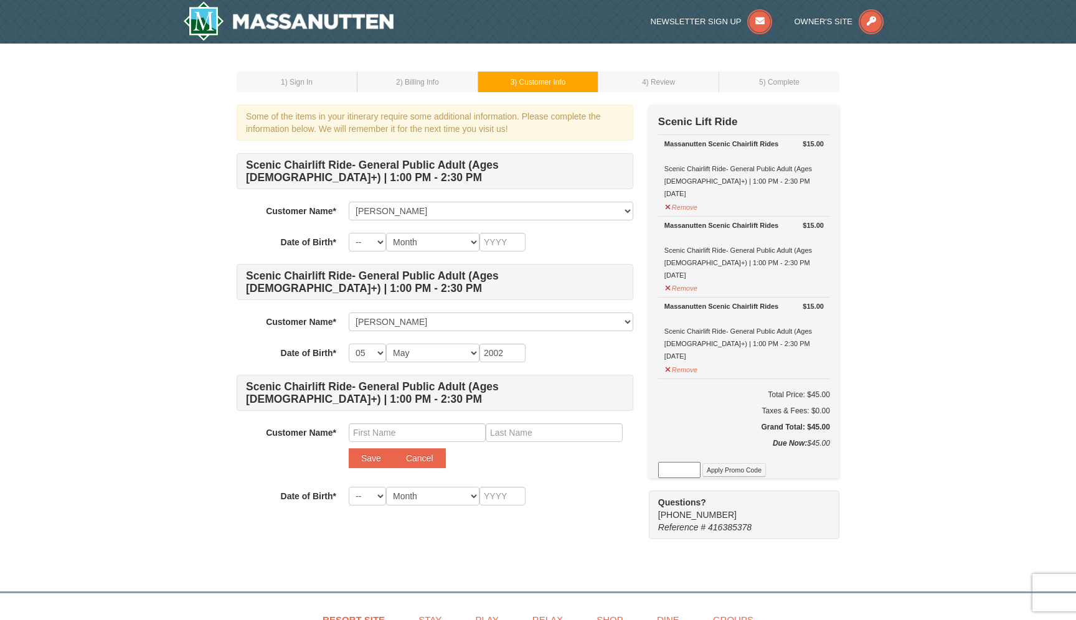
click at [397, 422] on div "Scenic Chairlift Ride- General Public Adult (Ages 13+) | 1:00 PM - 2:30 PM Cust…" at bounding box center [435, 329] width 397 height 352
click at [397, 428] on input "text" at bounding box center [417, 432] width 137 height 19
type input "Genesis"
click at [535, 428] on input "text" at bounding box center [554, 432] width 137 height 19
type input "Barrientos"
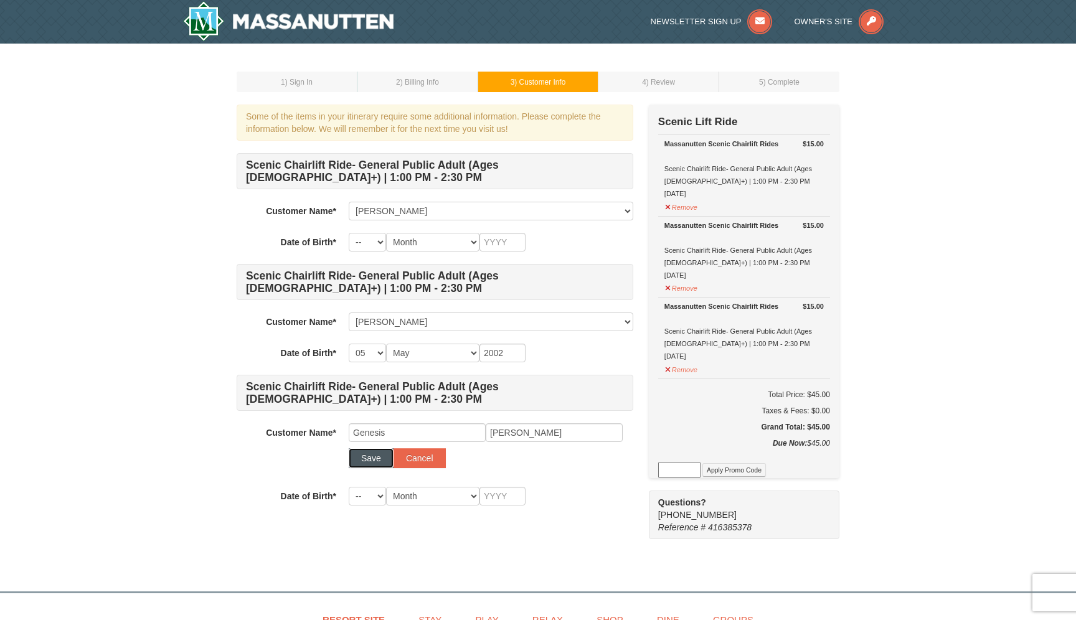
click at [365, 458] on button "Save" at bounding box center [371, 458] width 45 height 20
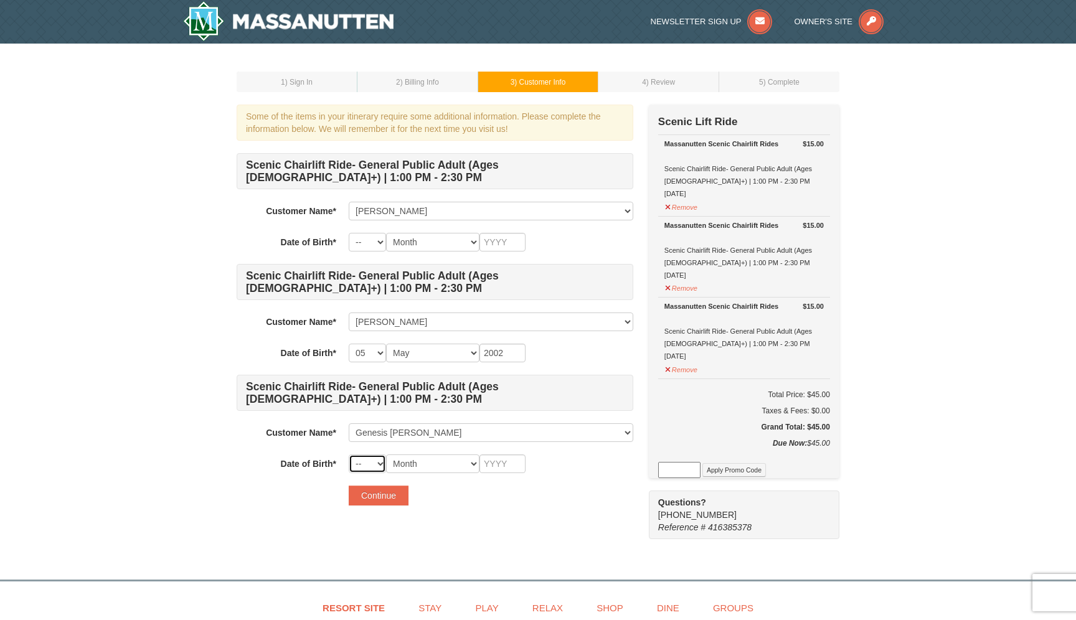
click at [374, 459] on select "-- 01 02 03 04 05 06 07 08 09 10 11 12 13 14 15 16 17 18 19 20 21 22 23 24 25 2…" at bounding box center [367, 464] width 37 height 19
select select "17"
click at [349, 455] on select "-- 01 02 03 04 05 06 07 08 09 10 11 12 13 14 15 16 17 18 19 20 21 22 23 24 25 2…" at bounding box center [367, 464] width 37 height 19
click at [446, 463] on select "Month January February March April May June July August September October Novem…" at bounding box center [432, 464] width 93 height 19
select select "01"
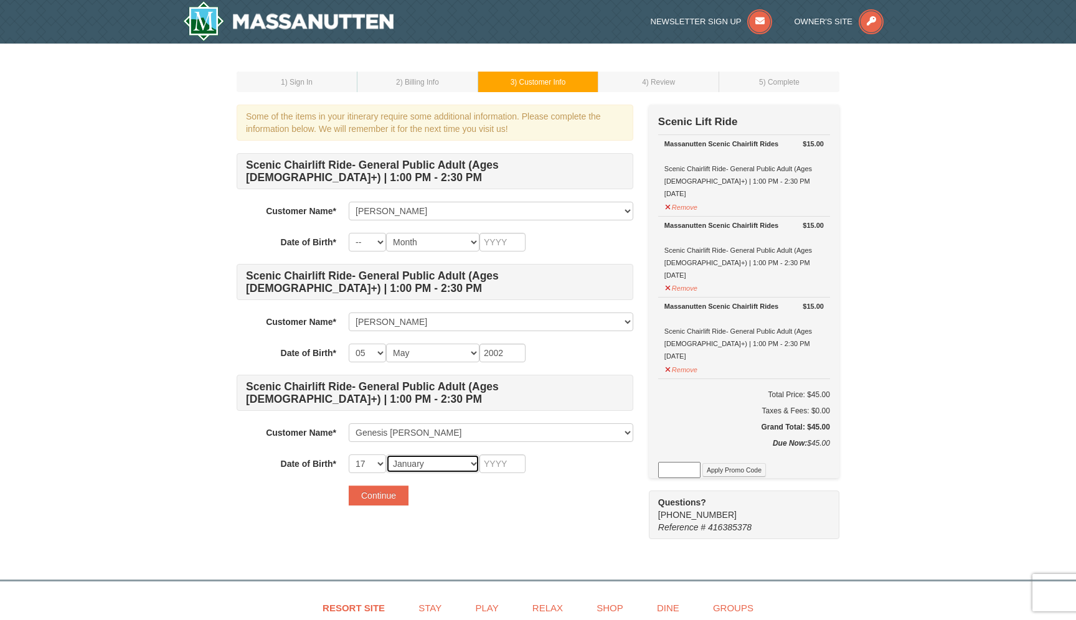
click at [386, 455] on select "Month January February March April May June July August September October Novem…" at bounding box center [432, 464] width 93 height 19
click at [507, 462] on input "text" at bounding box center [502, 464] width 46 height 19
type input "1999"
click at [390, 494] on button "Continue" at bounding box center [379, 496] width 60 height 20
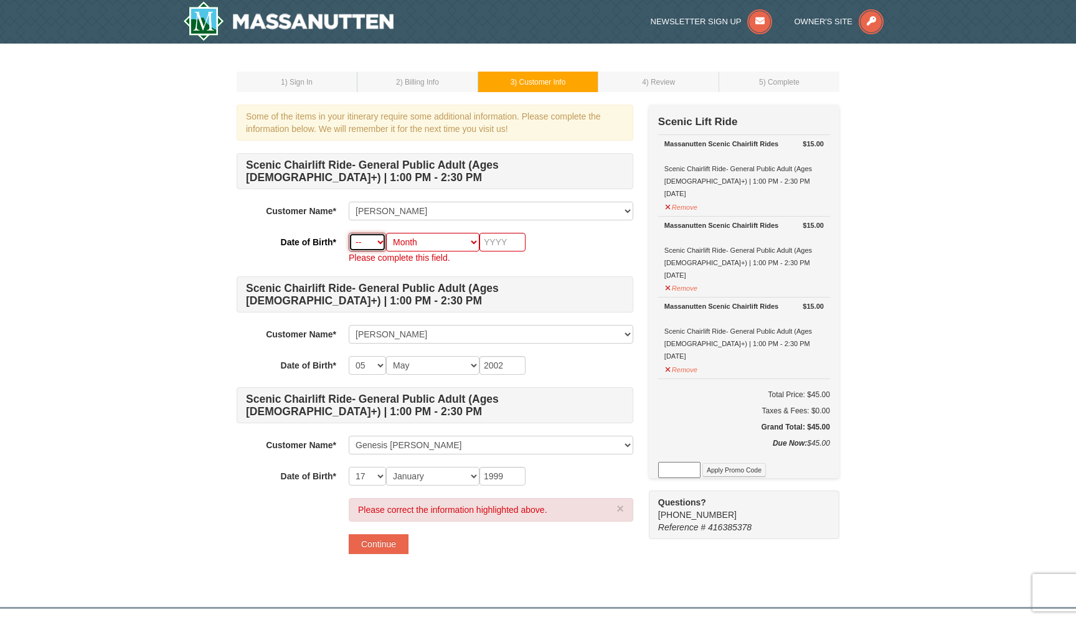
click at [365, 235] on select "-- 01 02 03 04 05 06 07 08 09 10 11 12 13 14 15 16 17 18 19 20 21 22 23 24 25 2…" at bounding box center [367, 242] width 37 height 19
select select "16"
click at [349, 233] on select "-- 01 02 03 04 05 06 07 08 09 10 11 12 13 14 15 16 17 18 19 20 21 22 23 24 25 2…" at bounding box center [367, 242] width 37 height 19
click at [420, 243] on select "Month January February March April May June July August September October Novem…" at bounding box center [432, 242] width 93 height 19
select select "01"
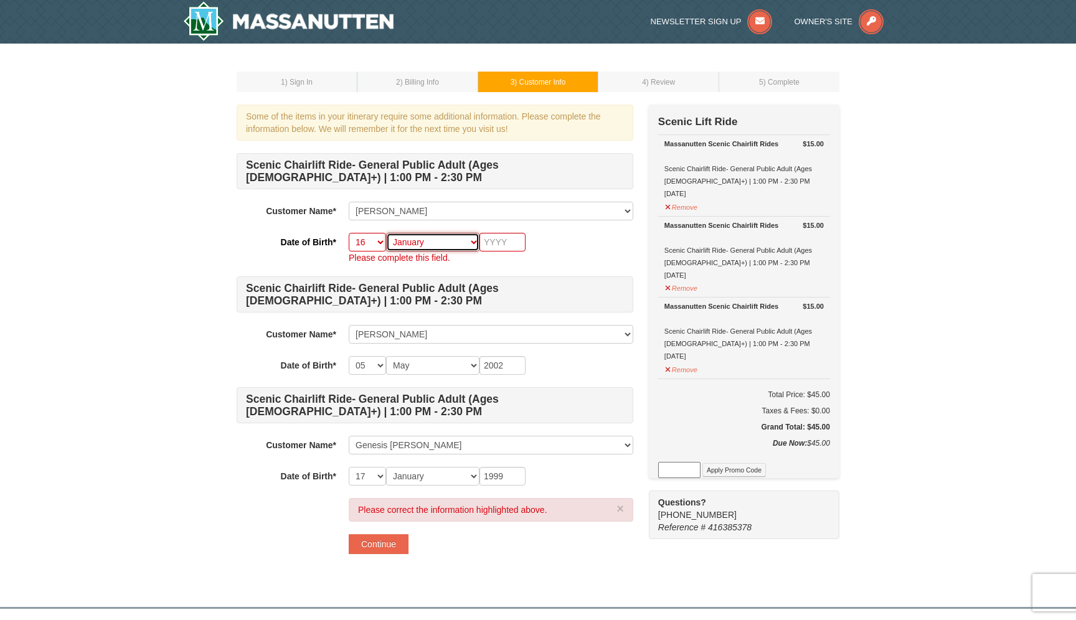
click at [386, 233] on select "Month January February March April May June July August September October Novem…" at bounding box center [432, 242] width 93 height 19
click at [485, 242] on input "text" at bounding box center [502, 242] width 46 height 19
type input "2001"
click at [596, 261] on p "Please complete this field." at bounding box center [491, 258] width 285 height 12
click at [377, 530] on div "Please correct the information highlighted above. × Continue" at bounding box center [491, 526] width 285 height 56
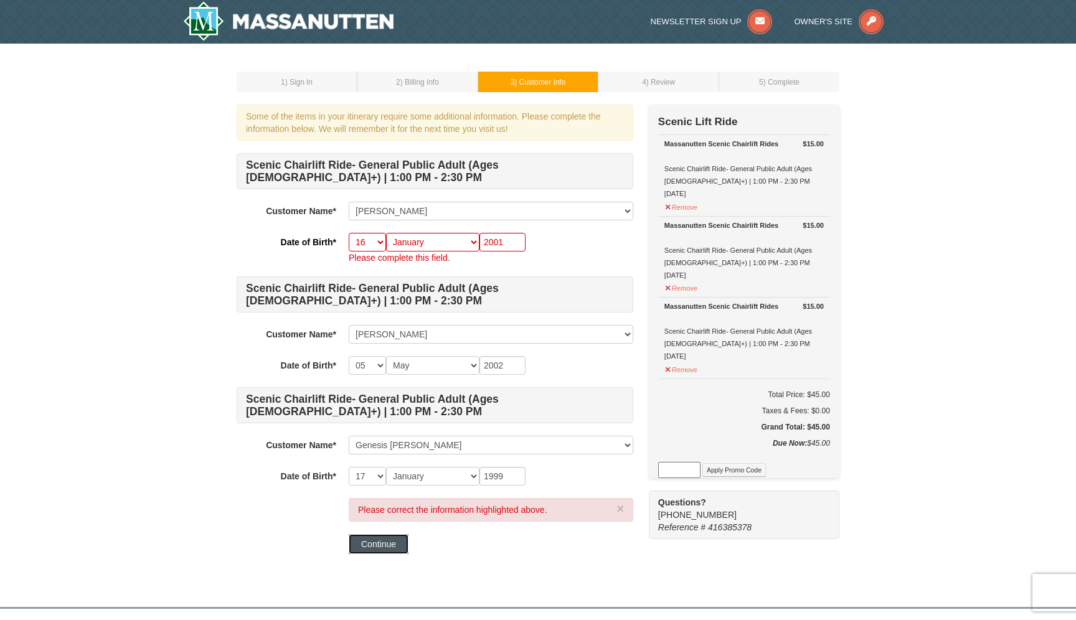
click at [379, 540] on button "Continue" at bounding box center [379, 544] width 60 height 20
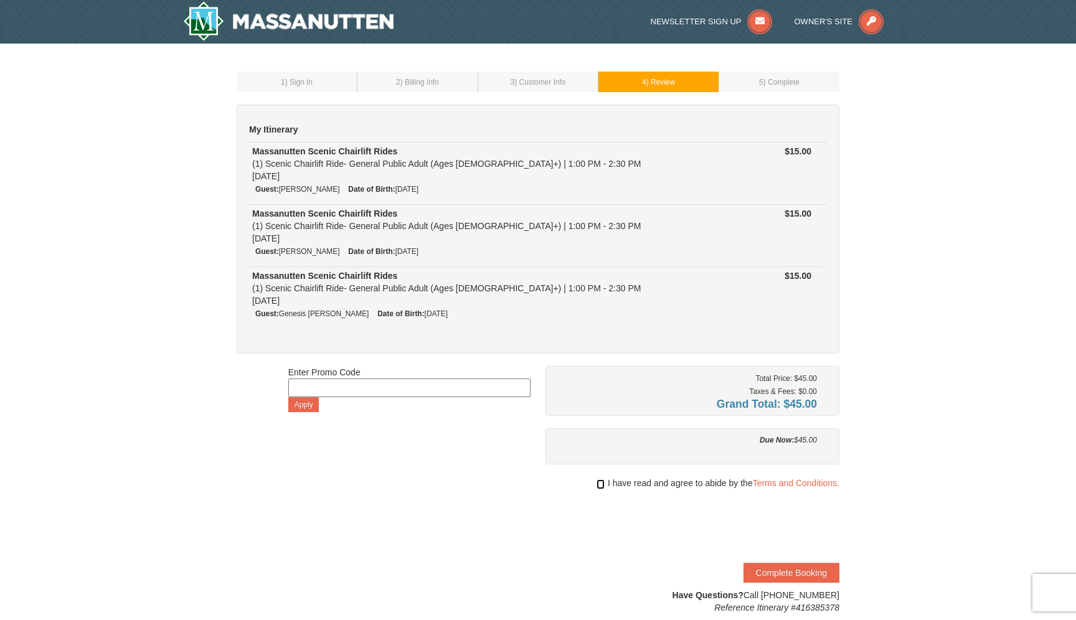
click at [598, 484] on input "checkbox" at bounding box center [600, 484] width 8 height 10
checkbox input "true"
click at [791, 567] on button "Complete Booking" at bounding box center [791, 573] width 96 height 20
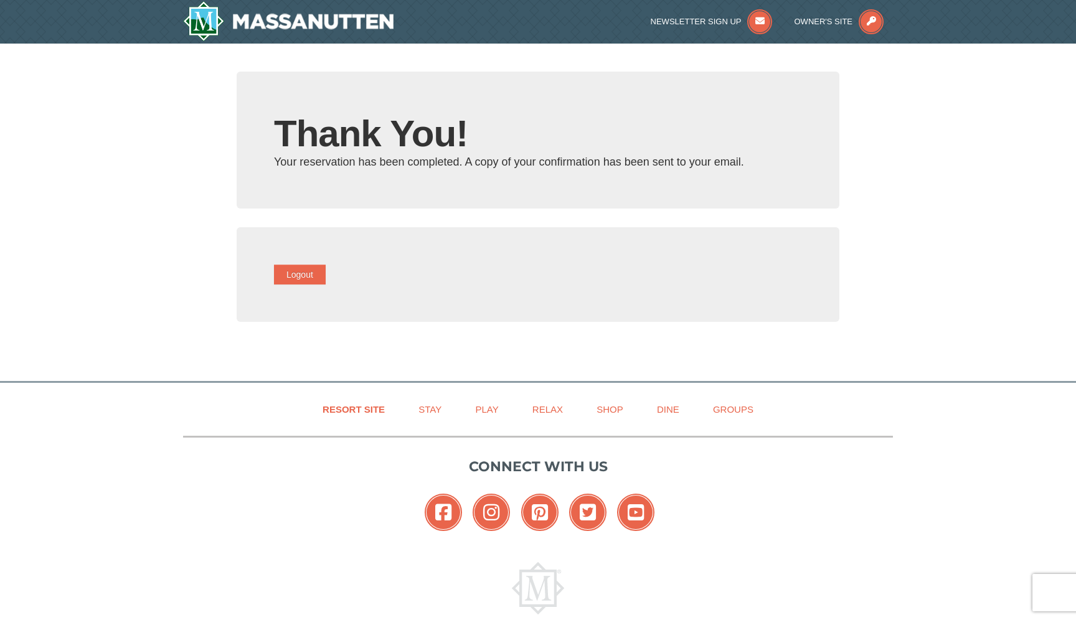
type input "[EMAIL_ADDRESS][DOMAIN_NAME]"
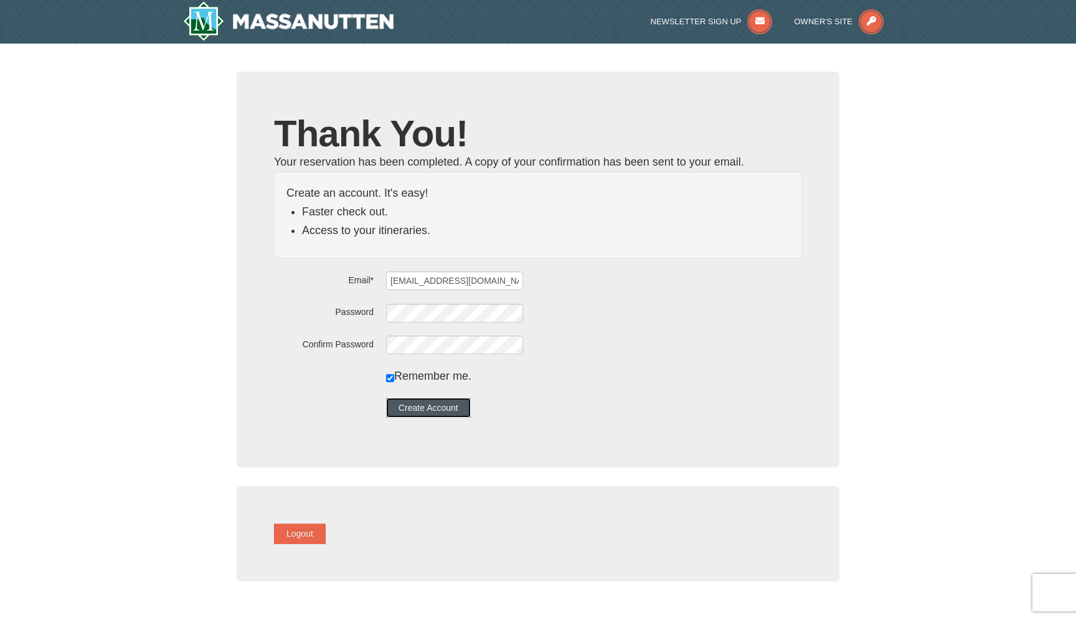
click at [460, 413] on button "Create Account" at bounding box center [428, 408] width 85 height 20
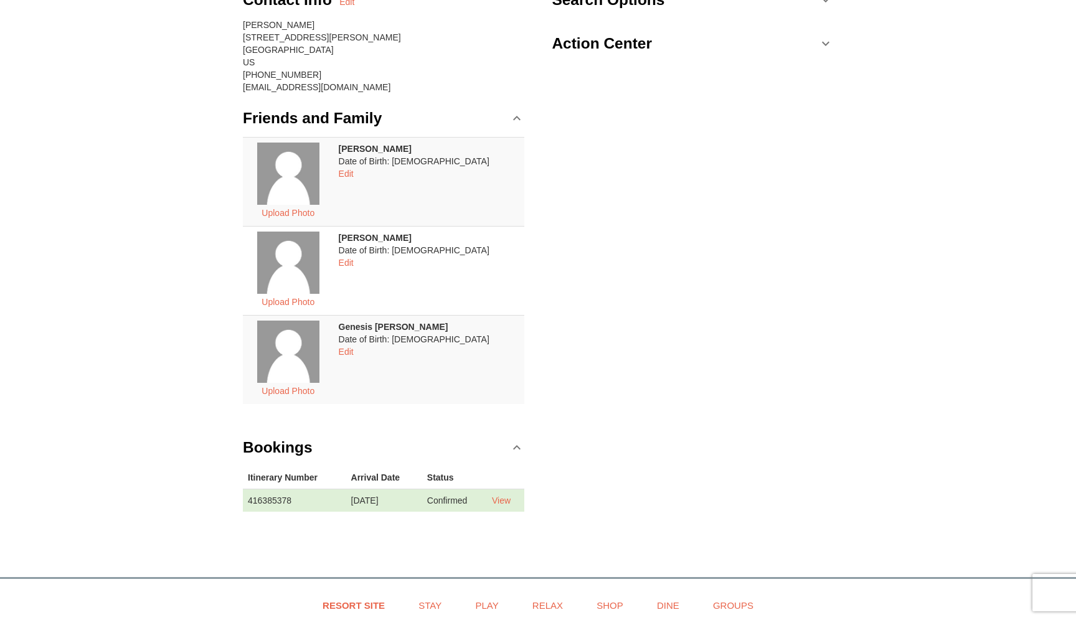
scroll to position [162, 0]
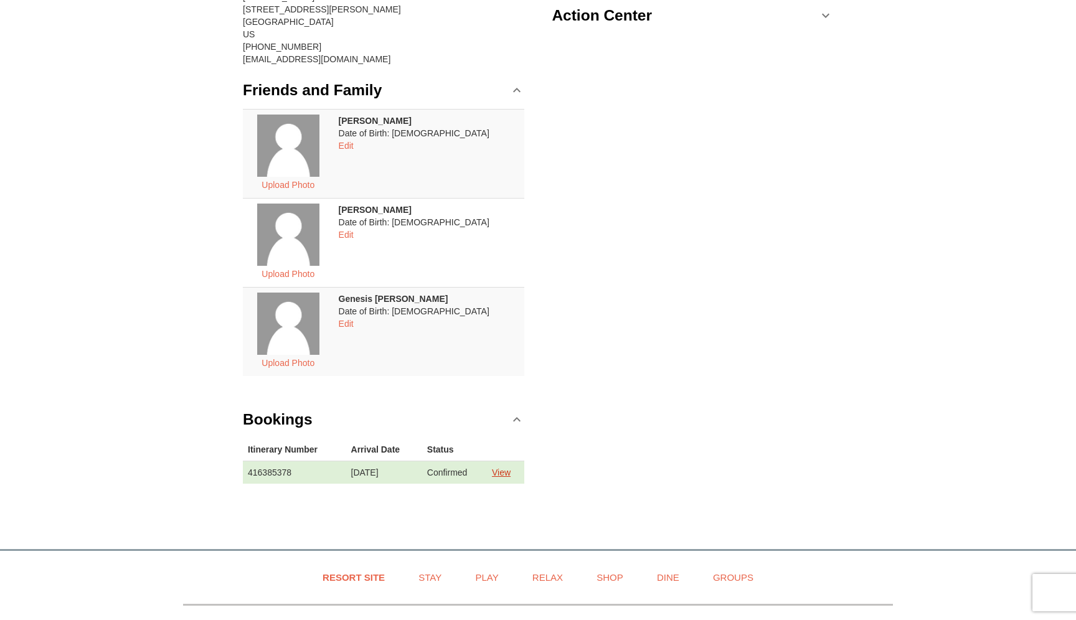
click at [505, 471] on link "View" at bounding box center [501, 473] width 19 height 10
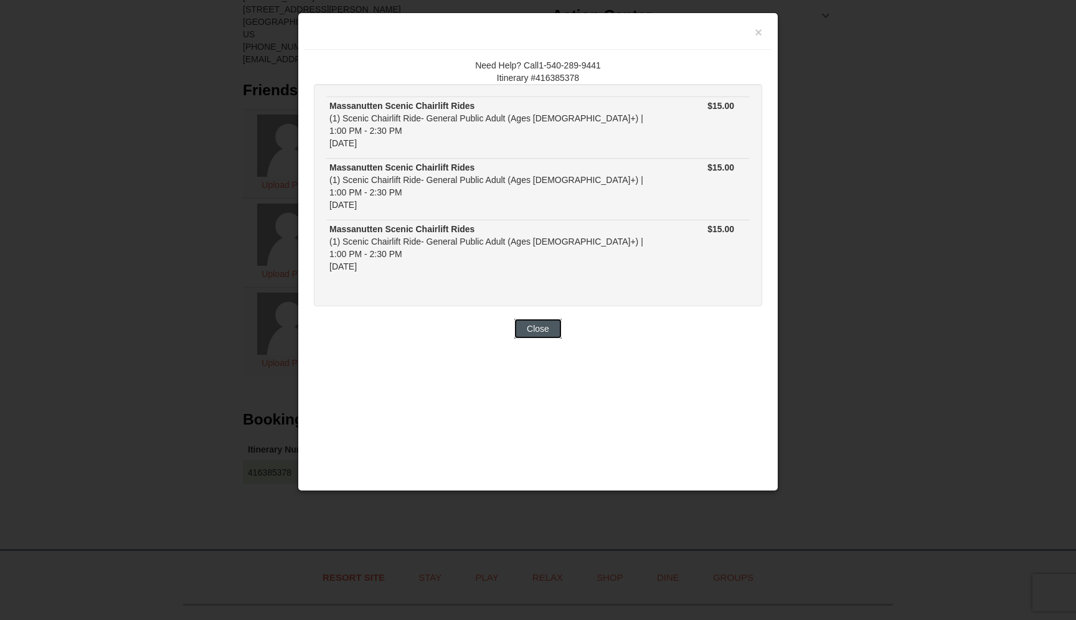
click at [544, 319] on button "Close" at bounding box center [537, 329] width 47 height 20
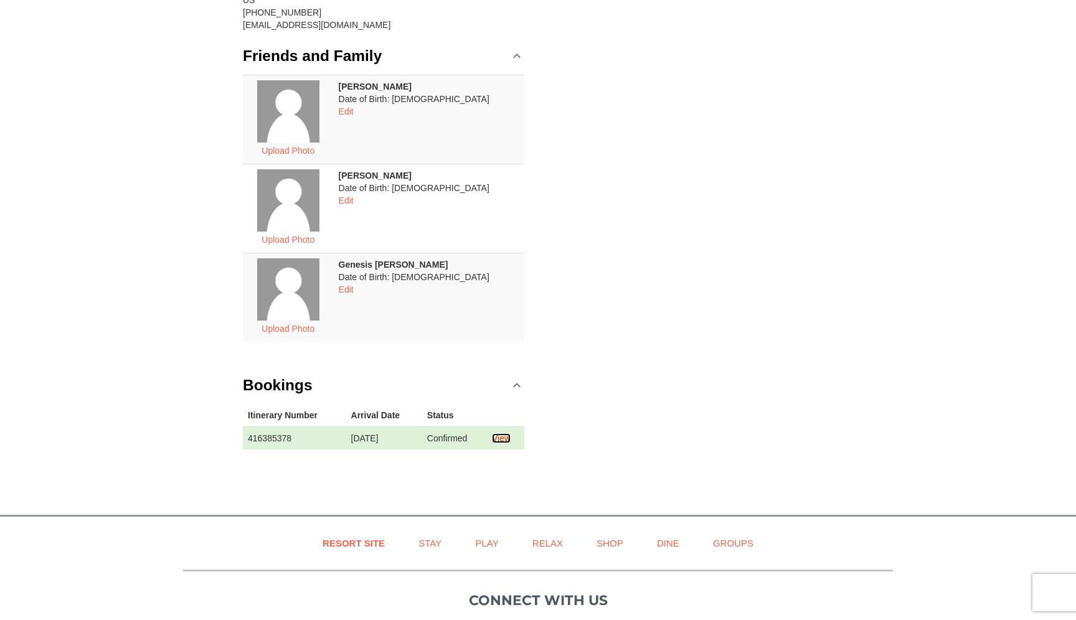
scroll to position [0, 0]
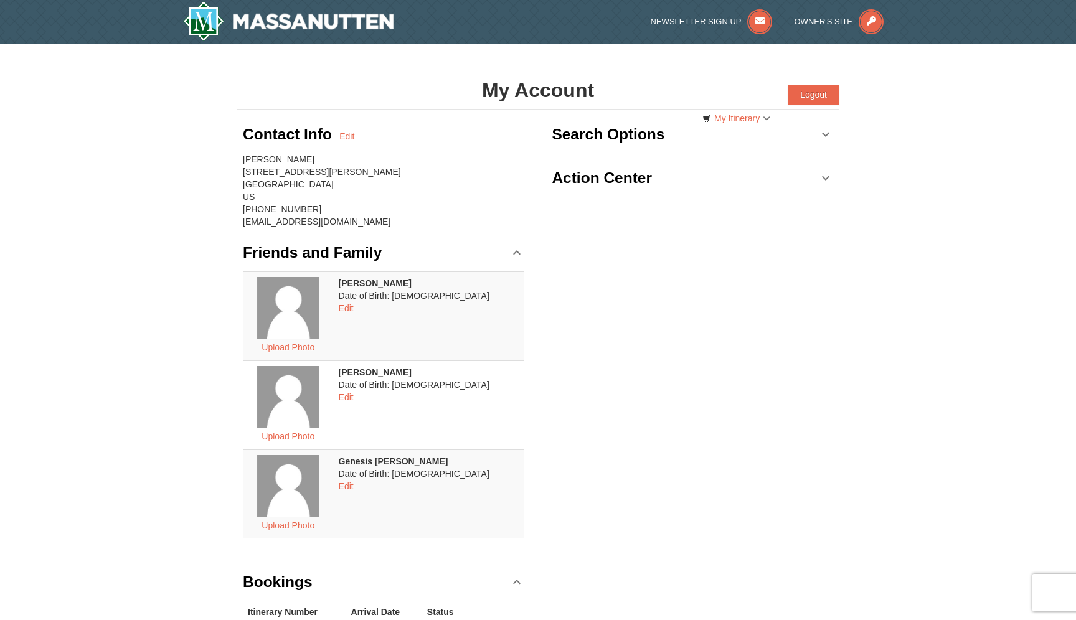
click at [778, 169] on link "Action Center" at bounding box center [692, 177] width 281 height 37
click at [765, 117] on link "My Itinerary" at bounding box center [736, 118] width 84 height 19
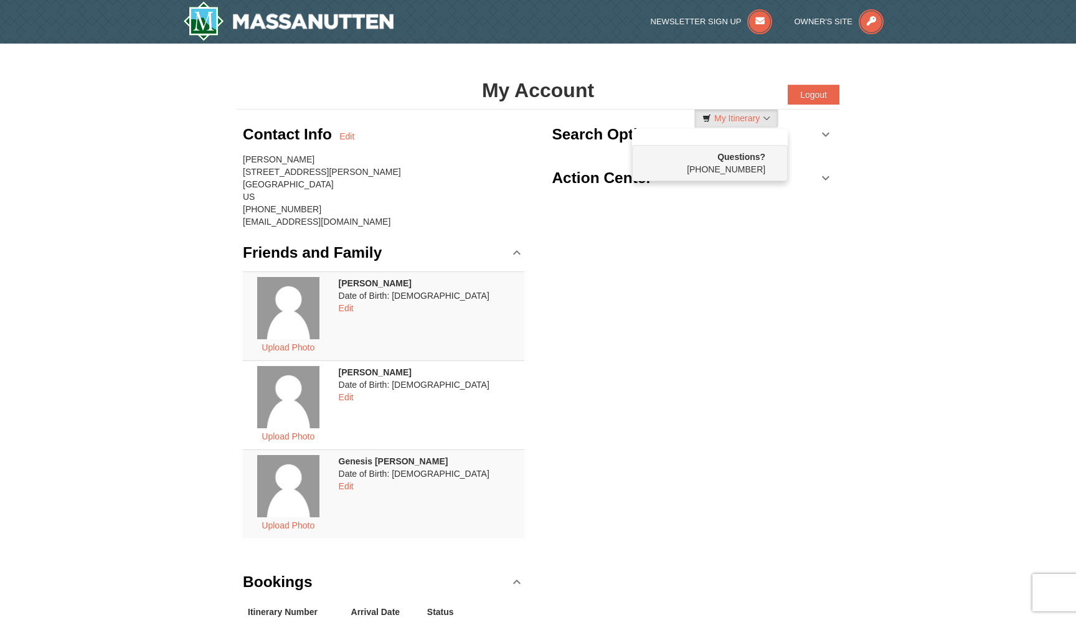
click at [870, 121] on div "× My Account Categories Map List Filter My Itinerary Questions? [PHONE_NUMBER] …" at bounding box center [538, 372] width 1076 height 656
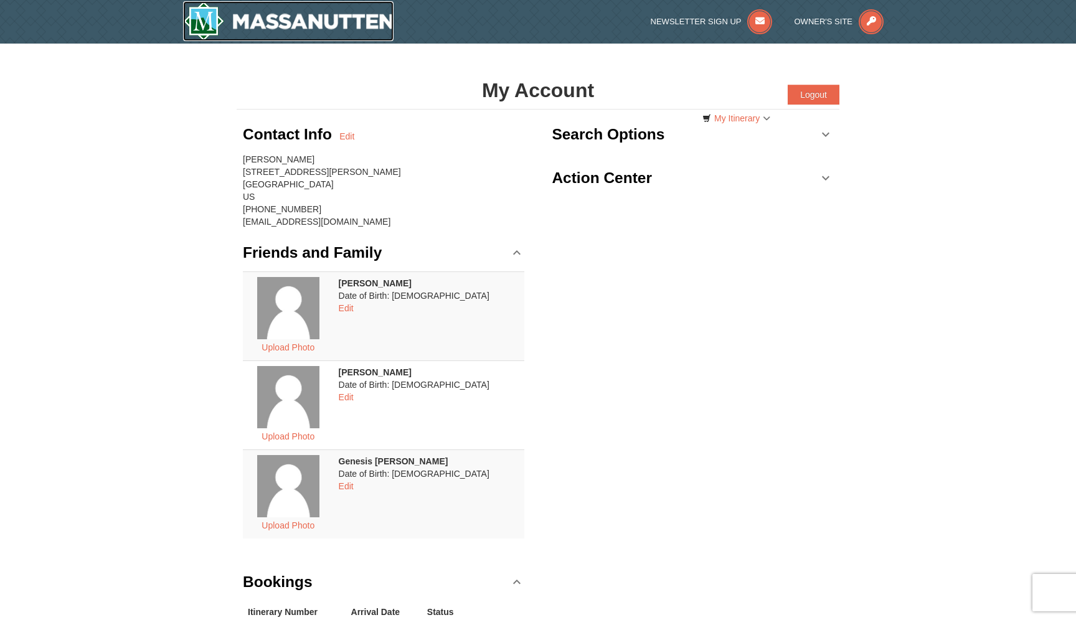
click at [245, 21] on img at bounding box center [288, 21] width 210 height 40
